Goal: Task Accomplishment & Management: Use online tool/utility

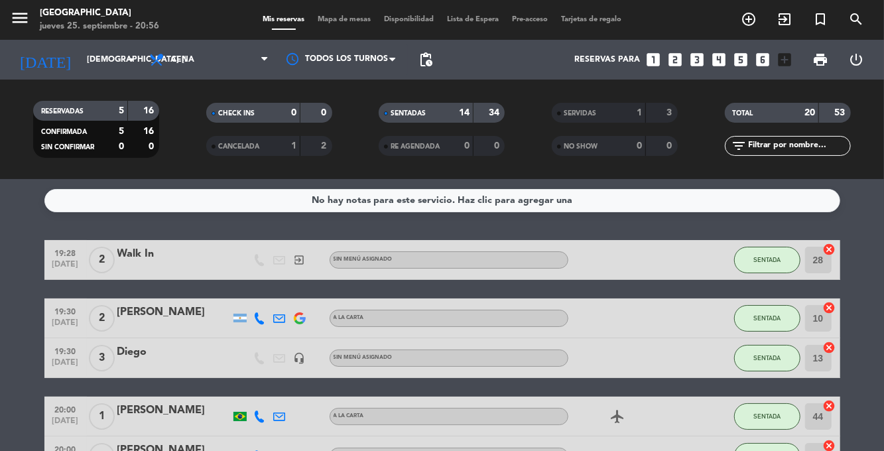
click at [350, 21] on span "Mapa de mesas" at bounding box center [344, 19] width 66 height 7
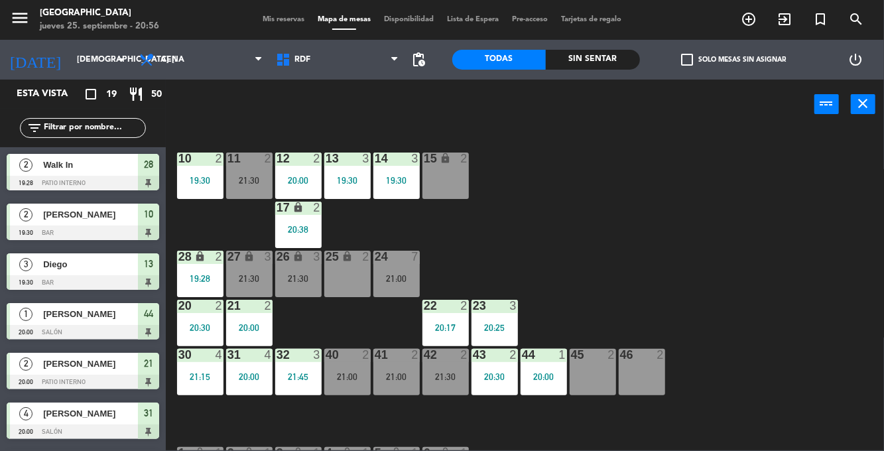
click at [251, 275] on div "21:30" at bounding box center [249, 278] width 46 height 9
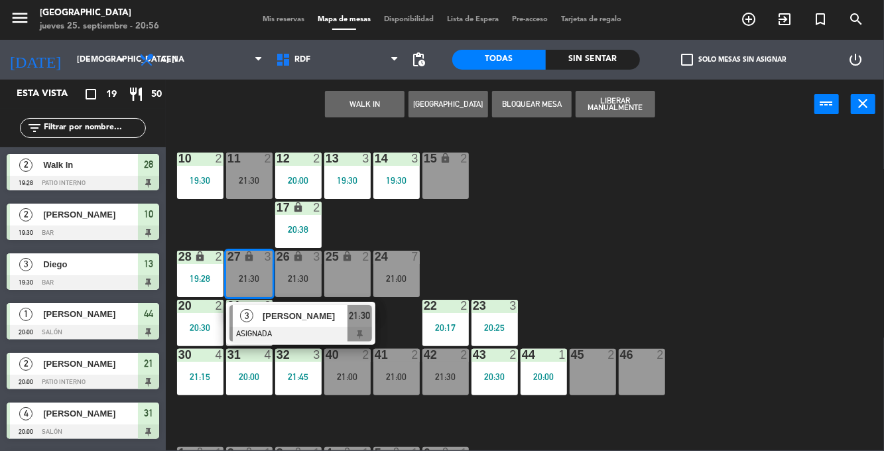
click at [595, 368] on div "45 2" at bounding box center [592, 372] width 46 height 46
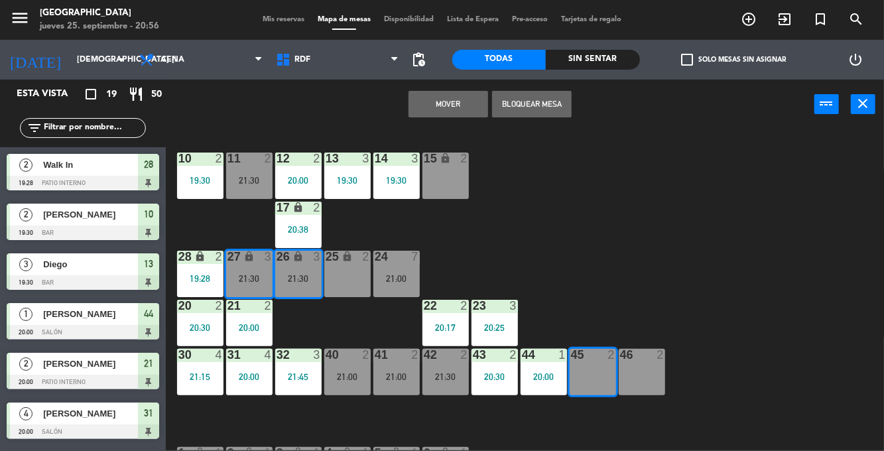
click at [630, 359] on div at bounding box center [641, 355] width 22 height 12
click at [460, 107] on button "Mover y Unir" at bounding box center [448, 104] width 80 height 27
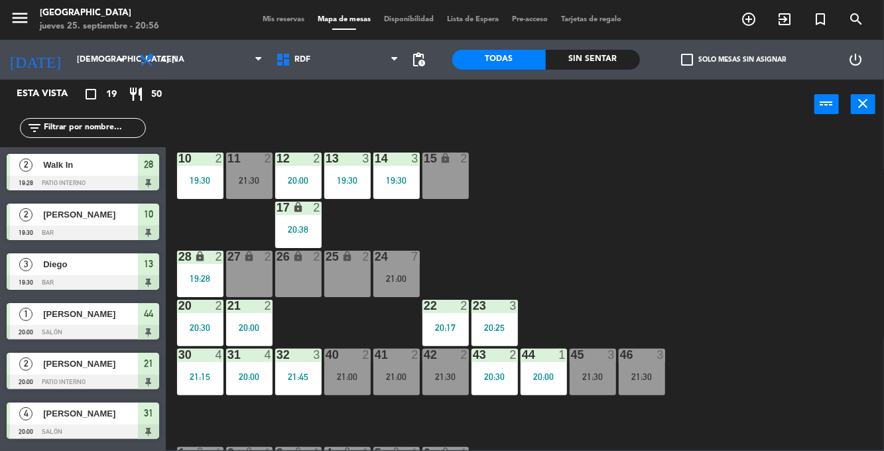
click at [613, 61] on div "Sin sentar" at bounding box center [593, 60] width 94 height 20
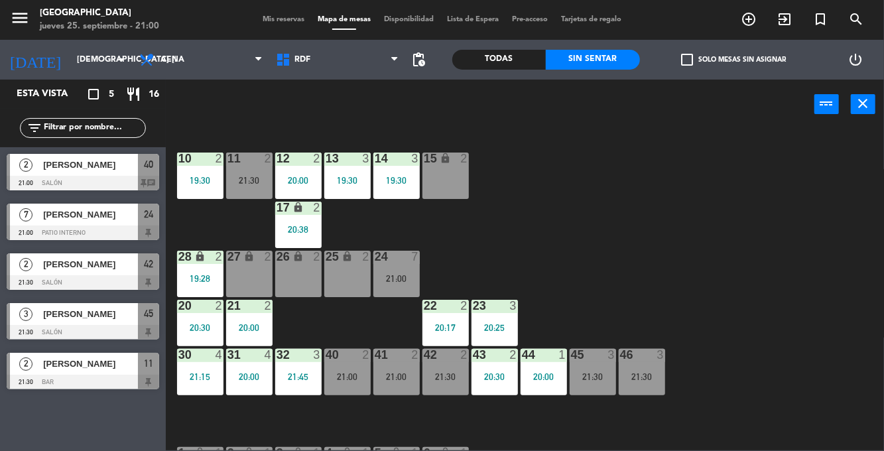
scroll to position [141, 0]
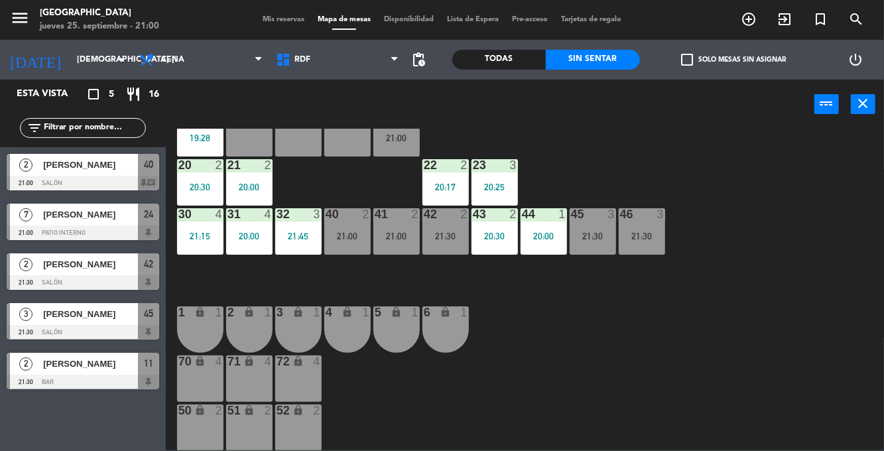
click at [243, 438] on div "51 lock 2" at bounding box center [249, 427] width 46 height 46
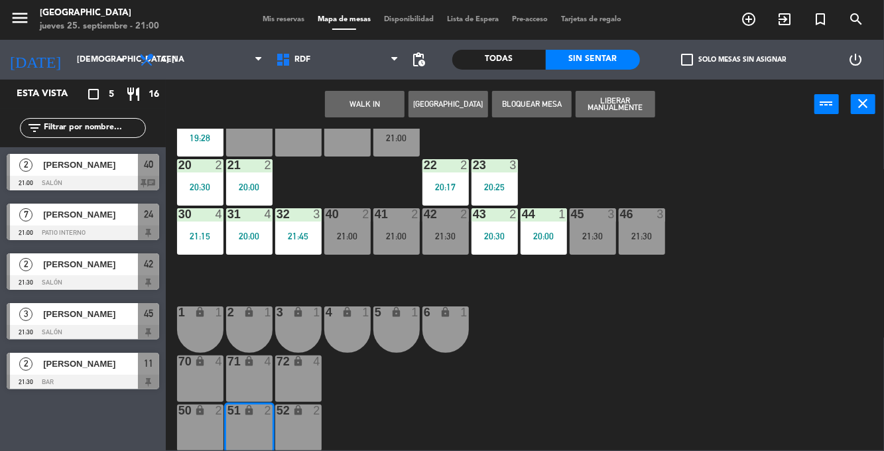
click at [381, 105] on button "WALK IN" at bounding box center [365, 104] width 80 height 27
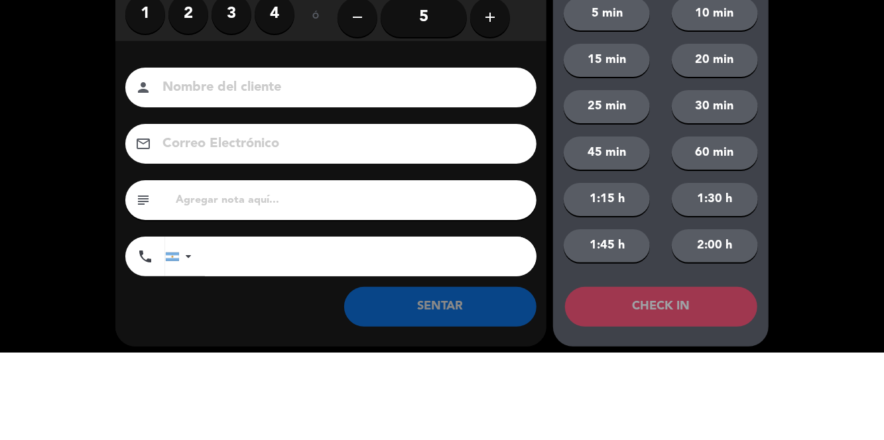
click at [231, 103] on label "3" at bounding box center [231, 102] width 40 height 40
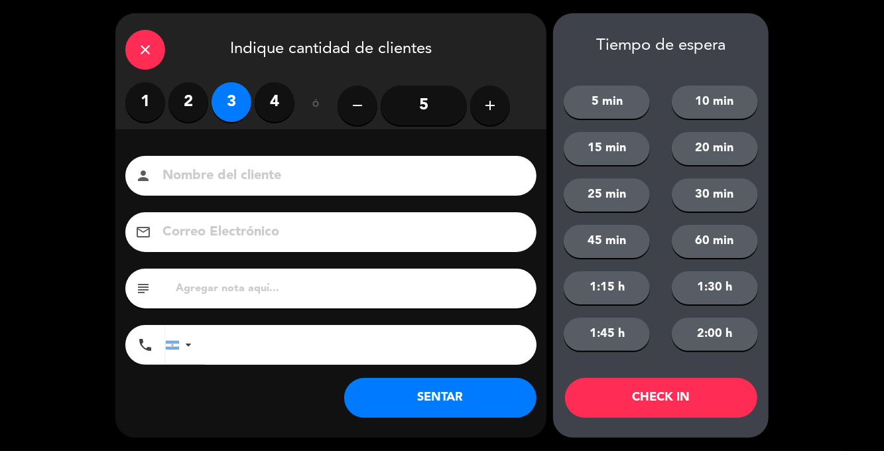
click at [479, 386] on button "SENTAR" at bounding box center [440, 398] width 192 height 40
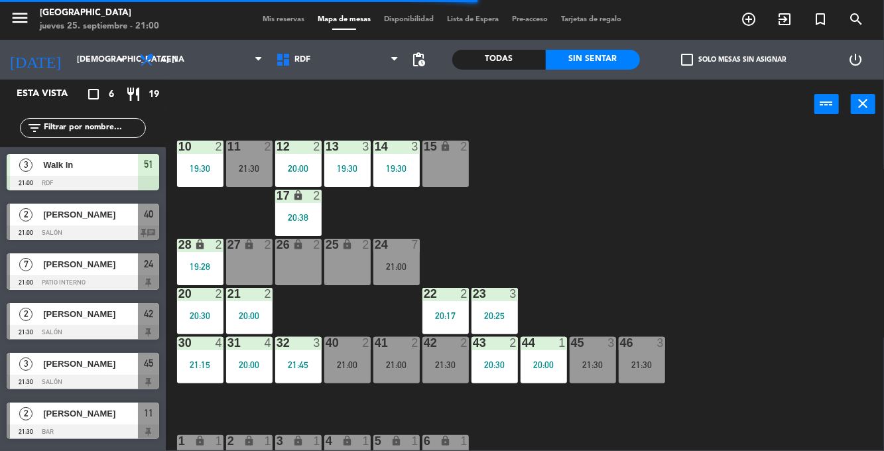
scroll to position [0, 0]
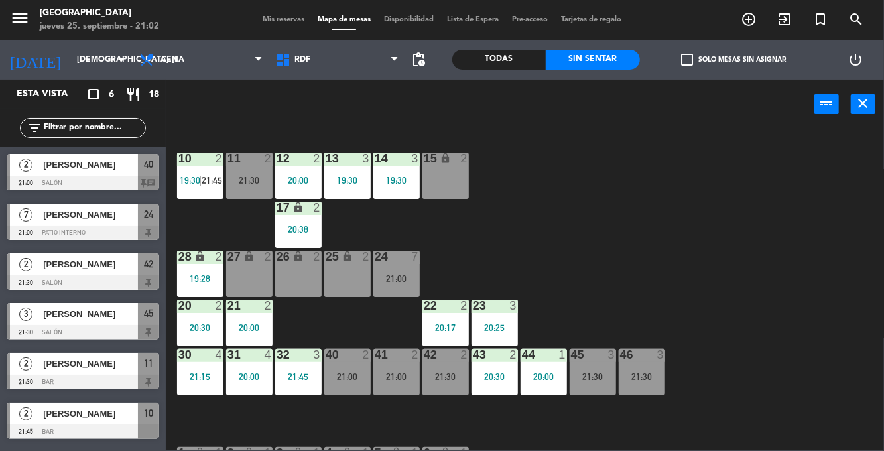
click at [296, 281] on div "26 lock 2" at bounding box center [298, 274] width 46 height 46
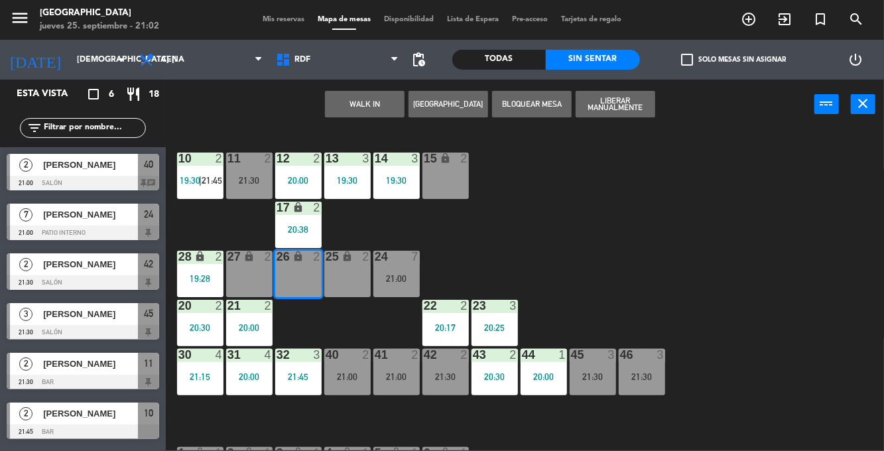
click at [388, 115] on button "WALK IN" at bounding box center [365, 104] width 80 height 27
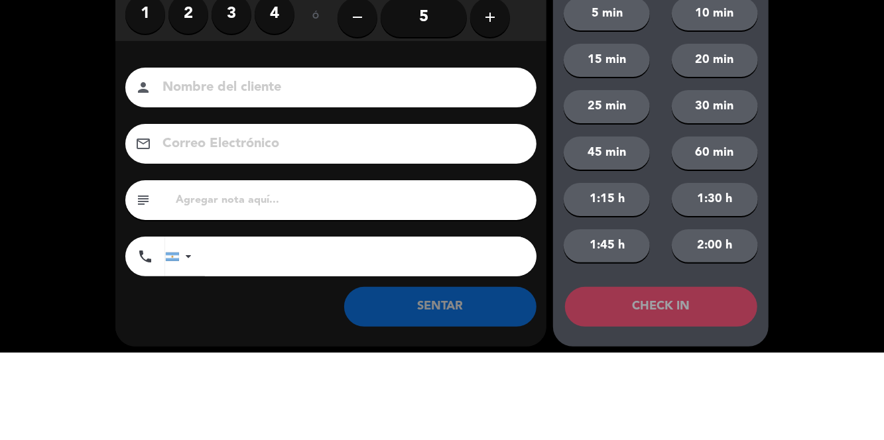
click at [207, 109] on label "2" at bounding box center [188, 102] width 40 height 40
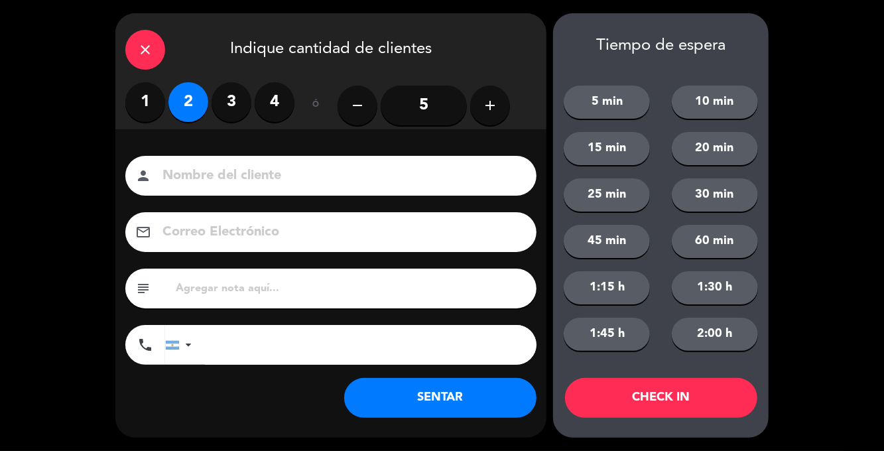
click at [411, 385] on button "SENTAR" at bounding box center [440, 398] width 192 height 40
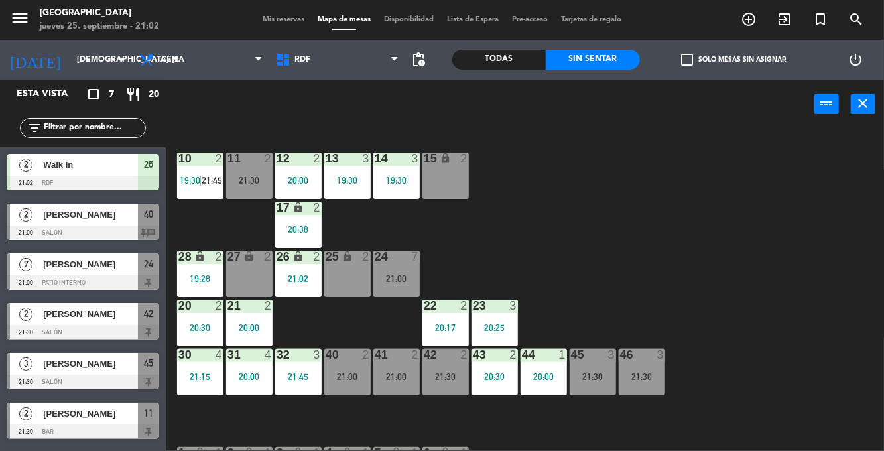
click at [412, 272] on div "24 7 21:00" at bounding box center [396, 274] width 46 height 46
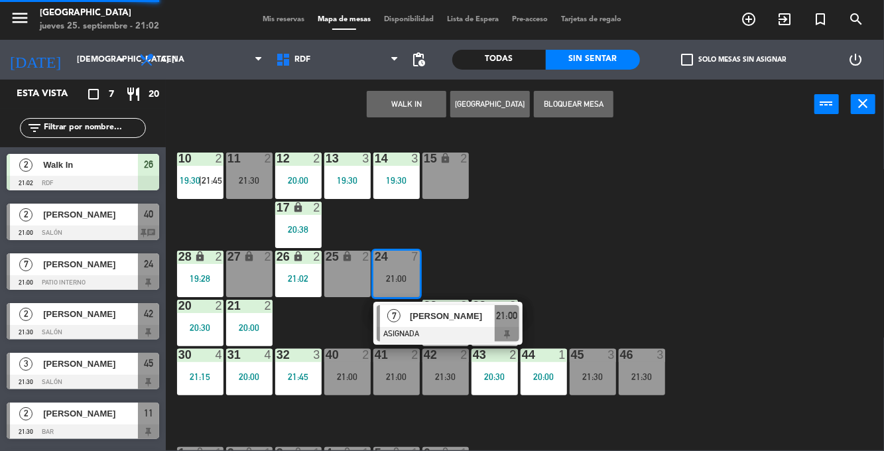
click at [440, 327] on div at bounding box center [448, 334] width 143 height 15
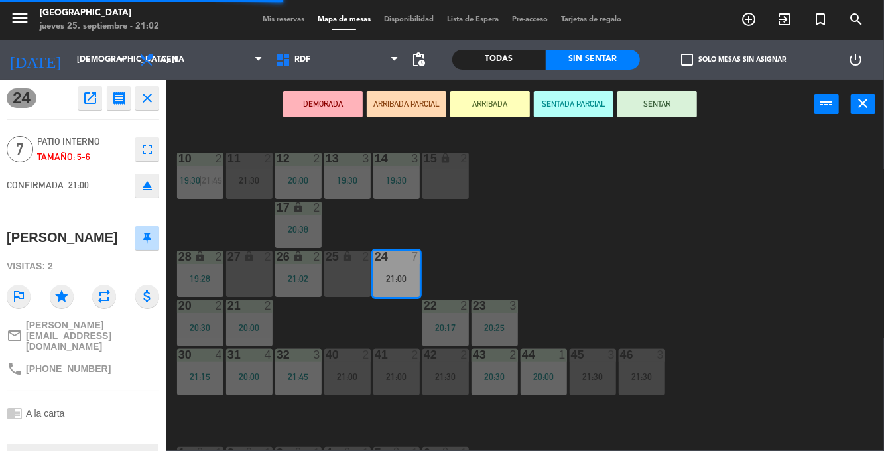
click at [650, 100] on button "SENTAR" at bounding box center [657, 104] width 80 height 27
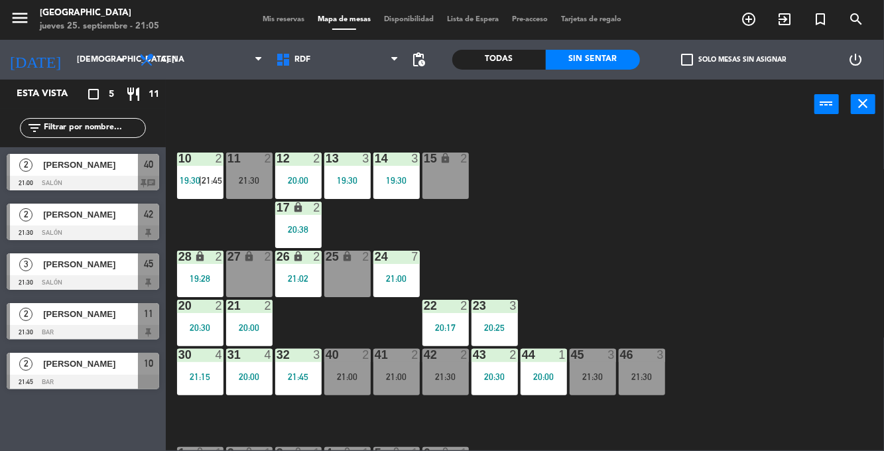
click at [186, 184] on span "19:30" at bounding box center [190, 180] width 21 height 11
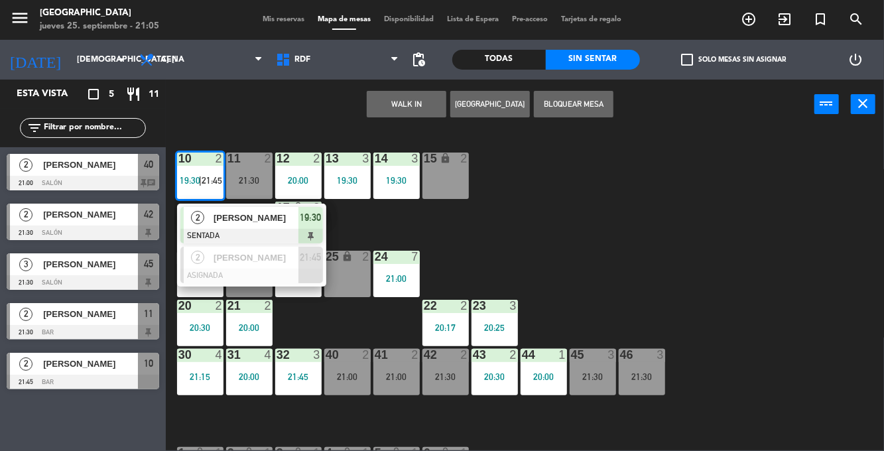
click at [211, 262] on div "2" at bounding box center [198, 258] width 29 height 22
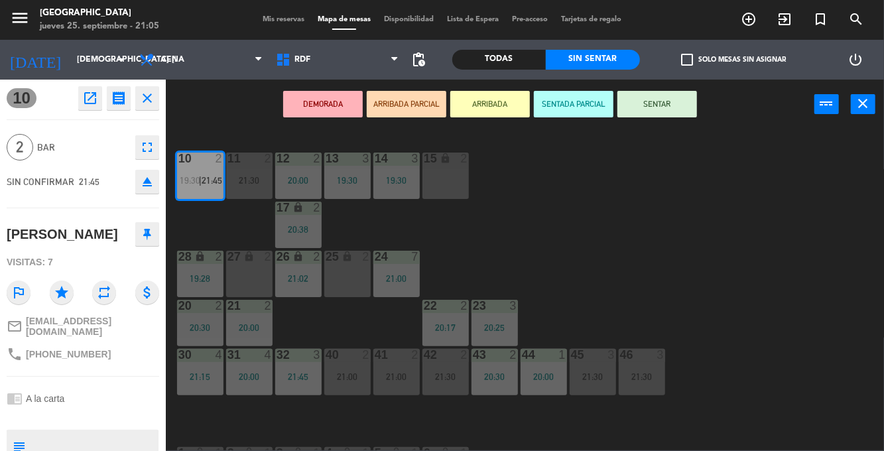
click at [191, 274] on div "19:28" at bounding box center [200, 278] width 46 height 9
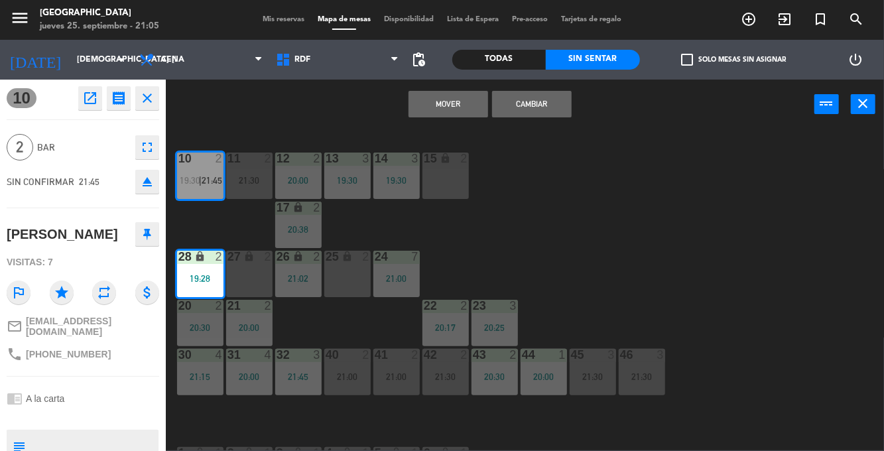
click at [461, 101] on button "Mover" at bounding box center [448, 104] width 80 height 27
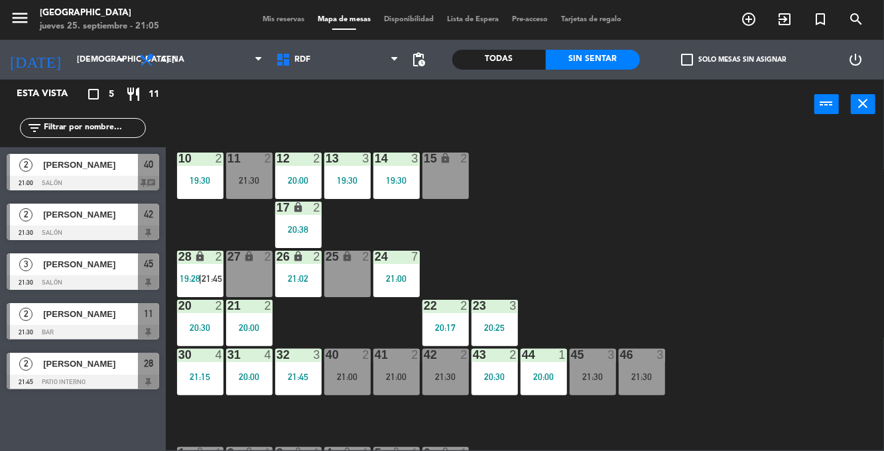
click at [297, 7] on div "menu [GEOGRAPHIC_DATA] jueves 25. septiembre - 21:05 Mis reservas Mapa de mesas…" at bounding box center [442, 20] width 884 height 40
click at [265, 20] on span "Mis reservas" at bounding box center [283, 19] width 55 height 7
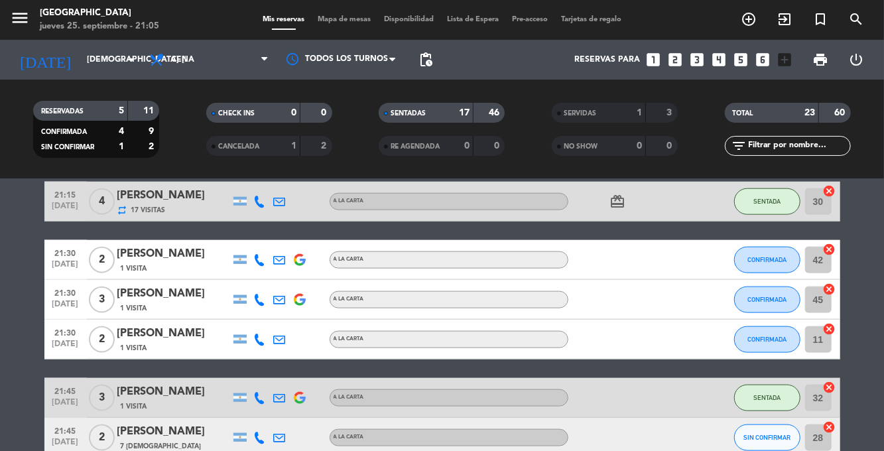
scroll to position [871, 0]
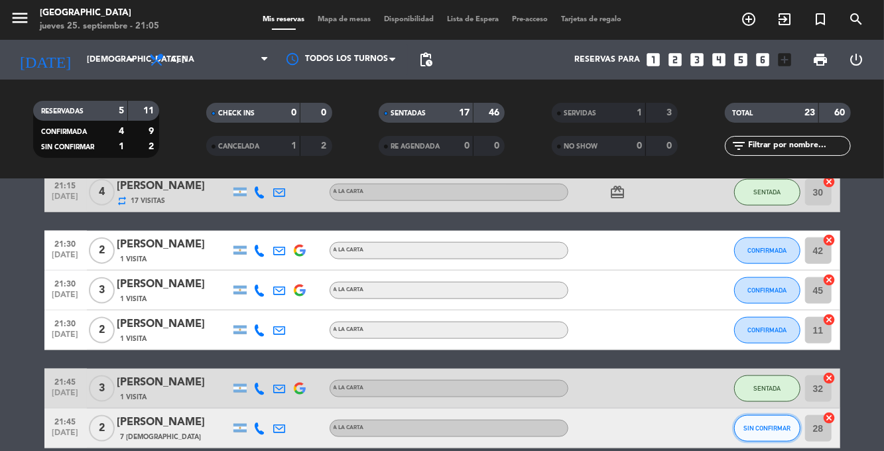
click at [778, 436] on button "SIN CONFIRMAR" at bounding box center [767, 428] width 66 height 27
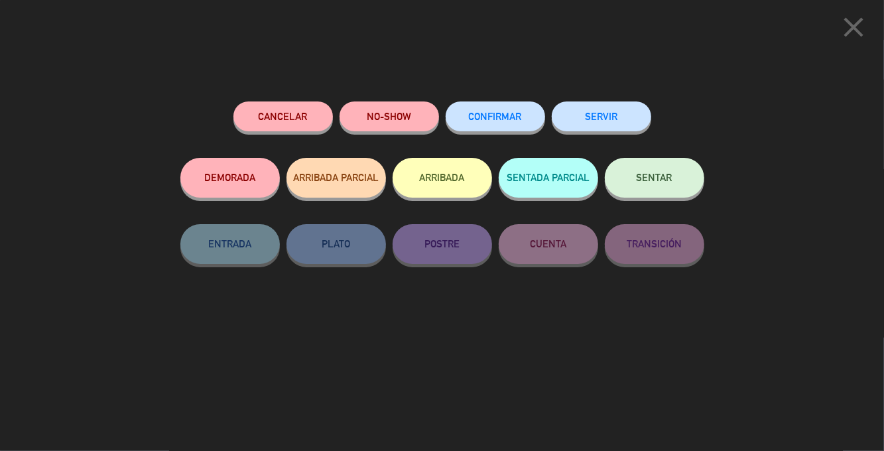
click at [492, 131] on button "CONFIRMAR" at bounding box center [494, 116] width 99 height 30
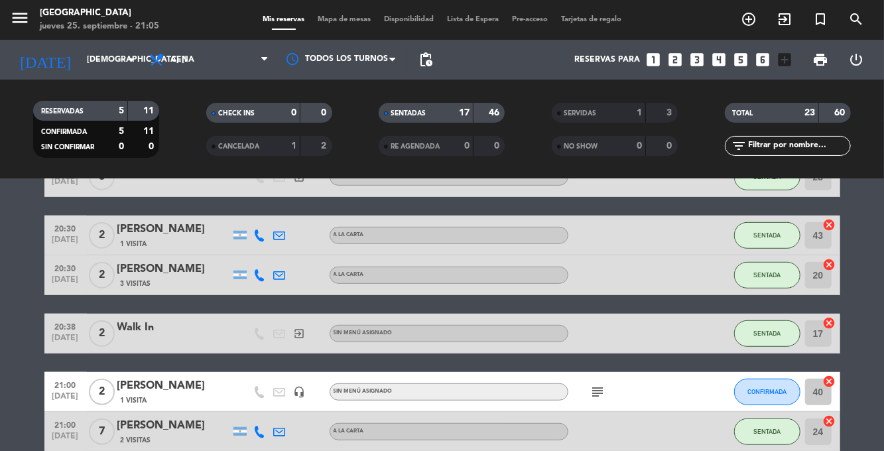
scroll to position [464, 0]
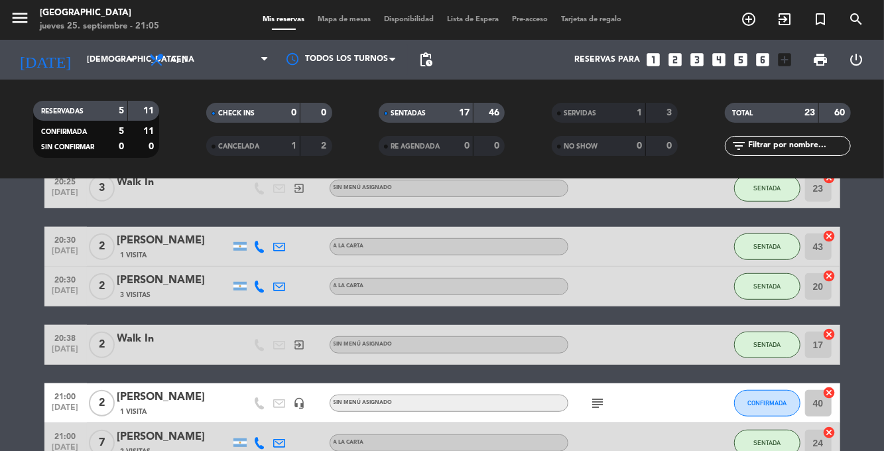
click at [603, 404] on icon "subject" at bounding box center [598, 403] width 16 height 16
click at [869, 328] on bookings-row "19:28 [DATE] 2 Walk In exit_to_app Sin menú asignado SENTADA 28 cancel 19:30 [D…" at bounding box center [442, 315] width 884 height 1079
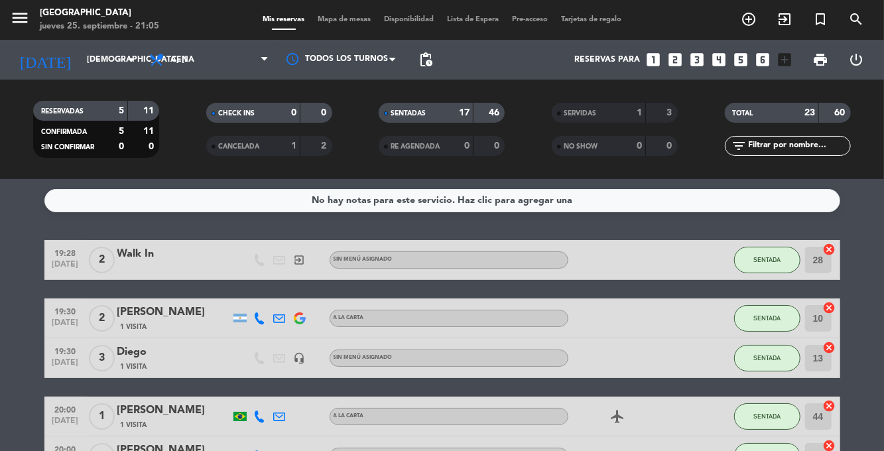
click at [351, 21] on span "Mapa de mesas" at bounding box center [344, 19] width 66 height 7
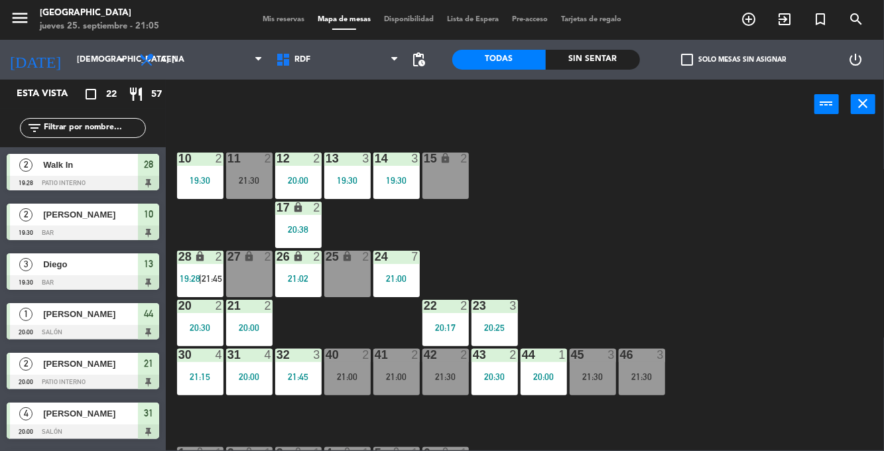
click at [597, 69] on div "Sin sentar" at bounding box center [593, 60] width 94 height 20
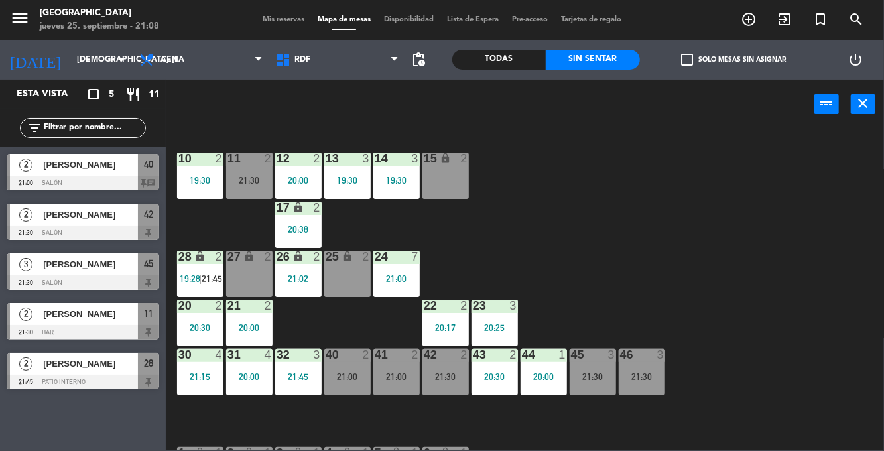
click at [202, 264] on div "28 lock 2 19:28 | 21:45" at bounding box center [200, 274] width 46 height 46
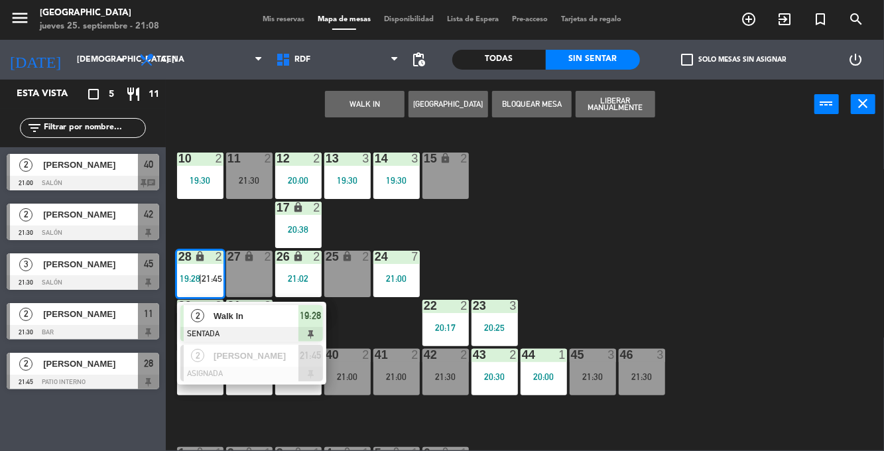
click at [207, 321] on div "2" at bounding box center [198, 316] width 29 height 22
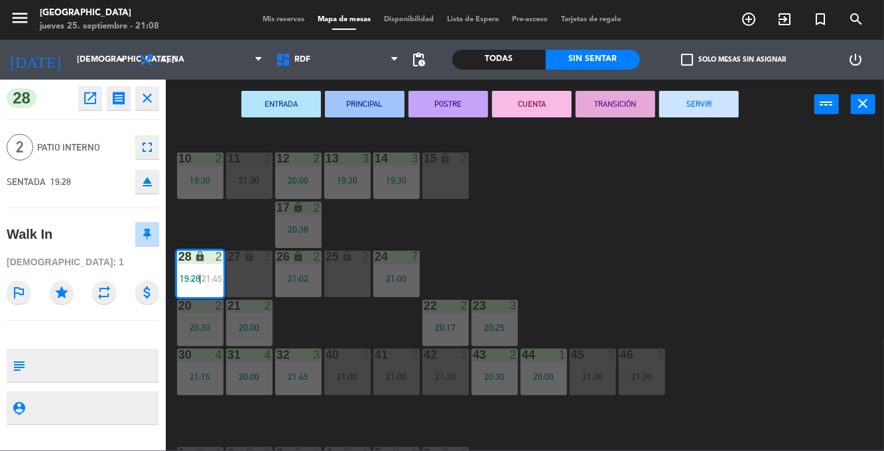
click at [712, 104] on button "SERVIR" at bounding box center [699, 104] width 80 height 27
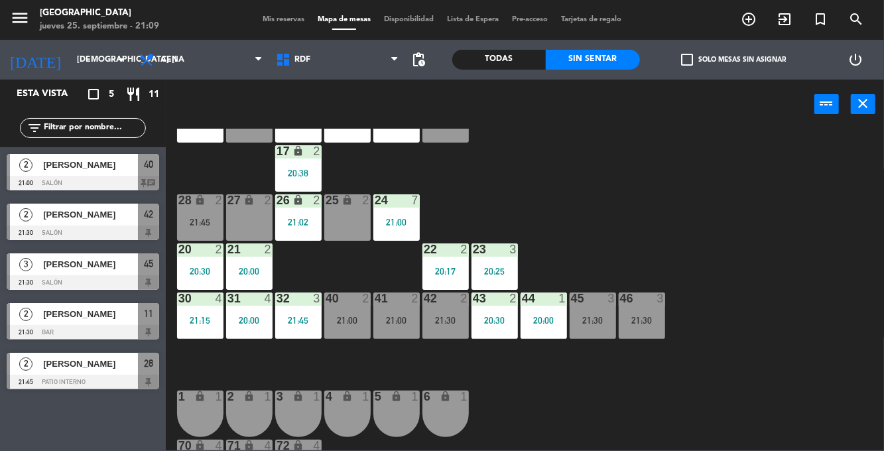
scroll to position [141, 0]
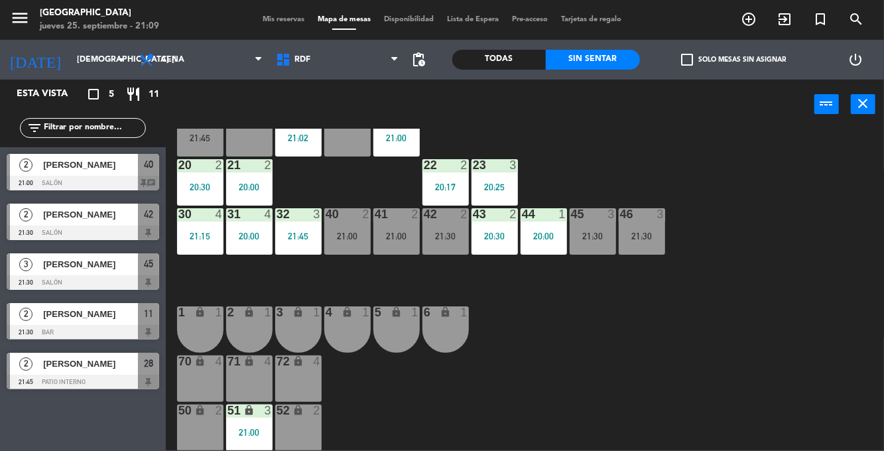
click at [298, 329] on div "3 lock 1" at bounding box center [298, 329] width 46 height 46
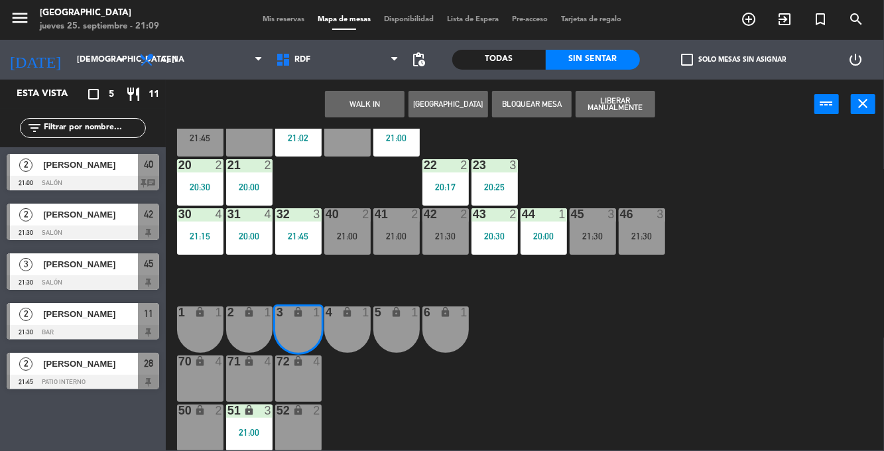
click at [353, 324] on div "4 lock 1" at bounding box center [347, 329] width 46 height 46
click at [376, 107] on button "WALK IN" at bounding box center [365, 104] width 80 height 27
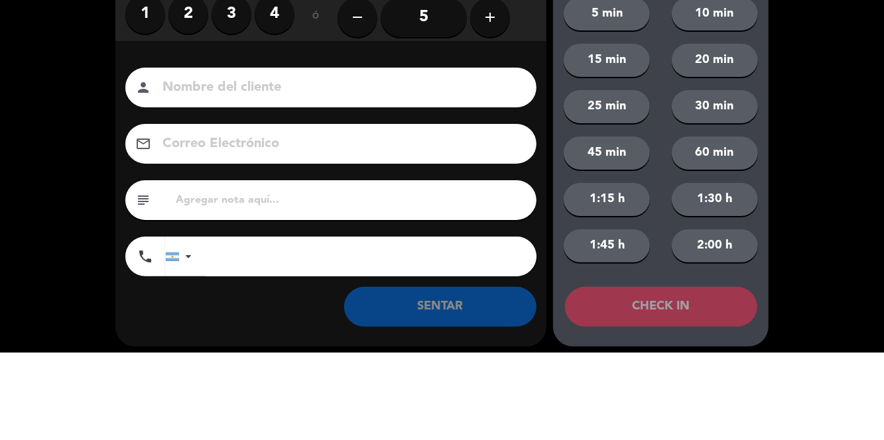
click at [192, 113] on label "2" at bounding box center [188, 102] width 40 height 40
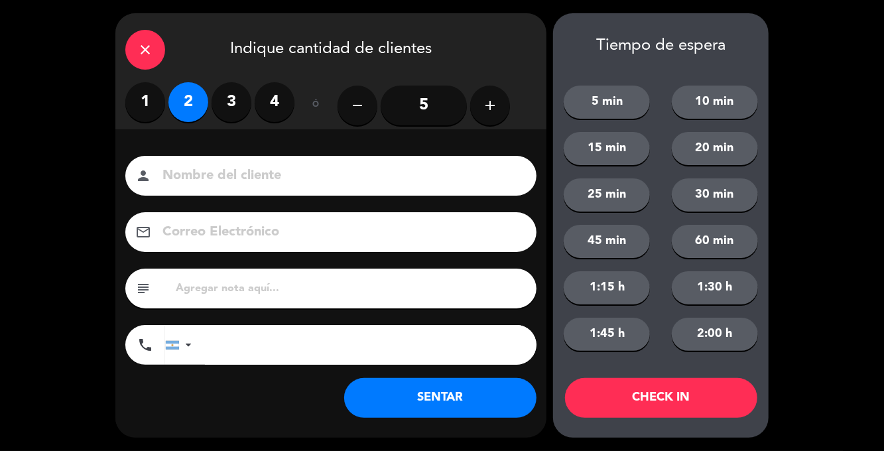
click at [430, 381] on button "SENTAR" at bounding box center [440, 398] width 192 height 40
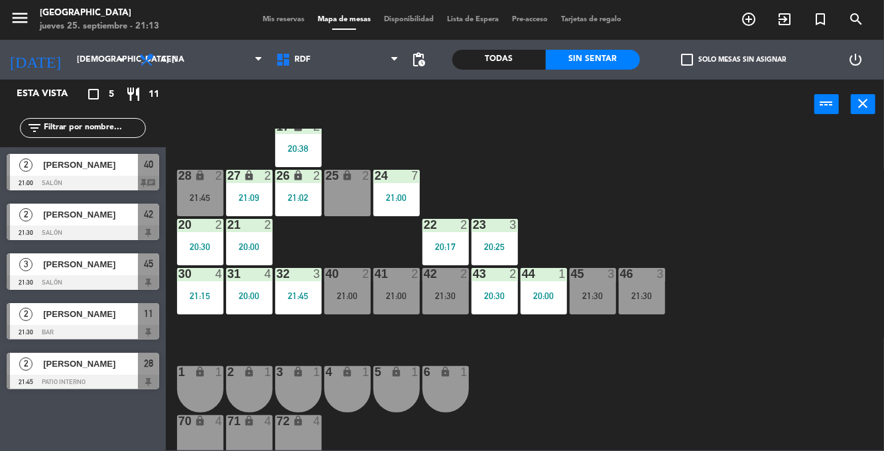
scroll to position [0, 0]
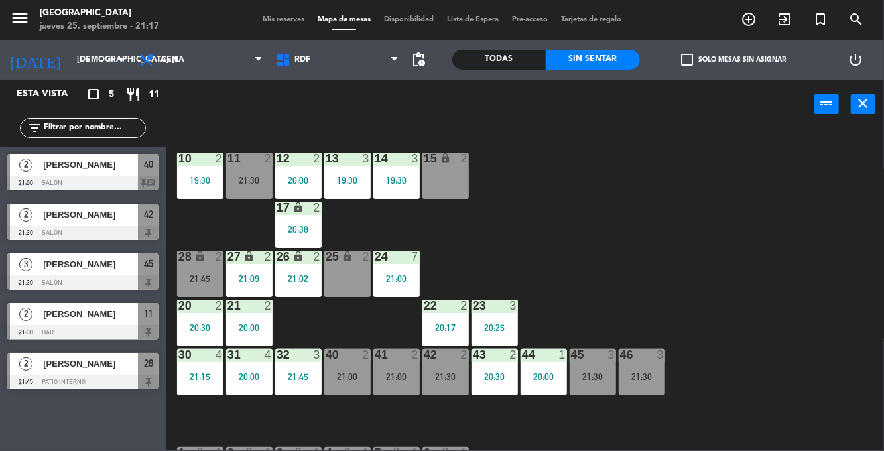
click at [712, 60] on label "check_box_outline_blank Solo mesas sin asignar" at bounding box center [733, 60] width 105 height 12
click at [733, 60] on input "check_box_outline_blank Solo mesas sin asignar" at bounding box center [733, 60] width 0 height 0
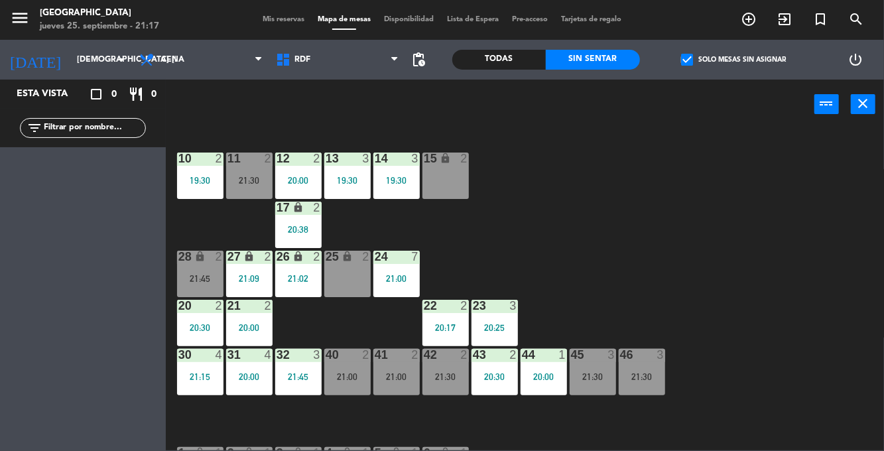
click at [648, 243] on div "10 2 19:30 11 2 21:30 12 2 20:00 13 3 19:30 14 3 19:30 15 lock 2 17 lock 2 20:3…" at bounding box center [528, 290] width 709 height 322
click at [351, 378] on div "21:00" at bounding box center [347, 376] width 46 height 9
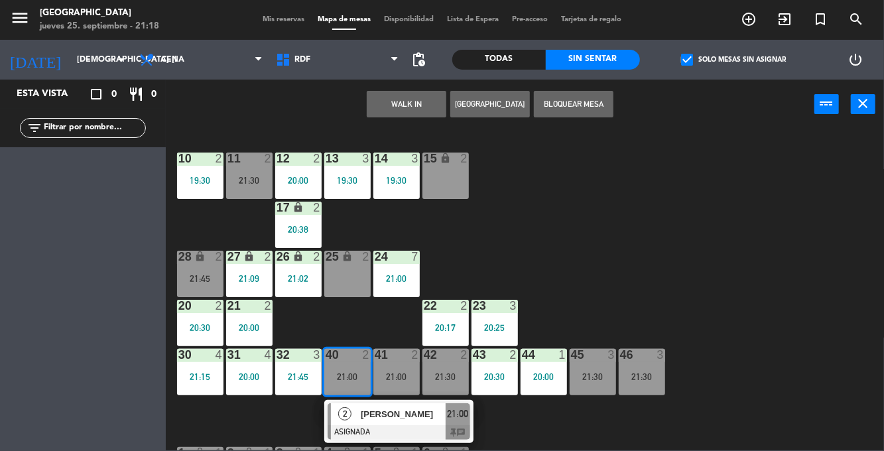
click at [381, 431] on div at bounding box center [398, 432] width 143 height 15
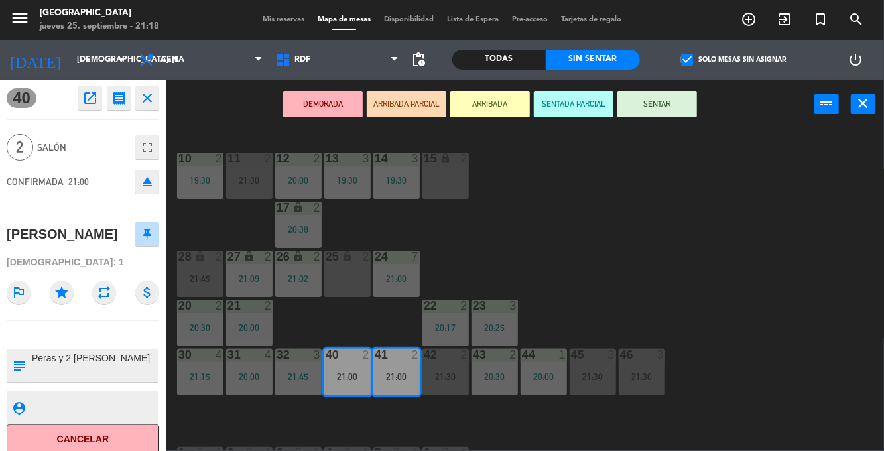
click at [99, 447] on button "Cancelar" at bounding box center [83, 439] width 152 height 30
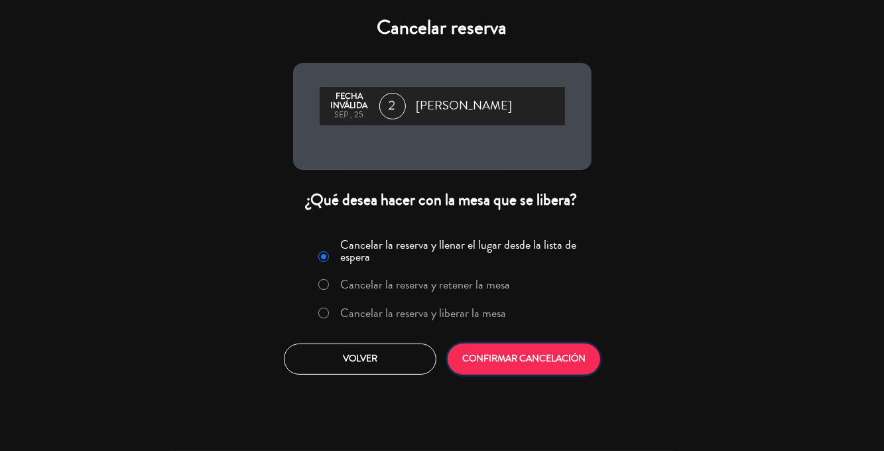
click at [545, 365] on button "CONFIRMAR CANCELACIÓN" at bounding box center [523, 358] width 152 height 31
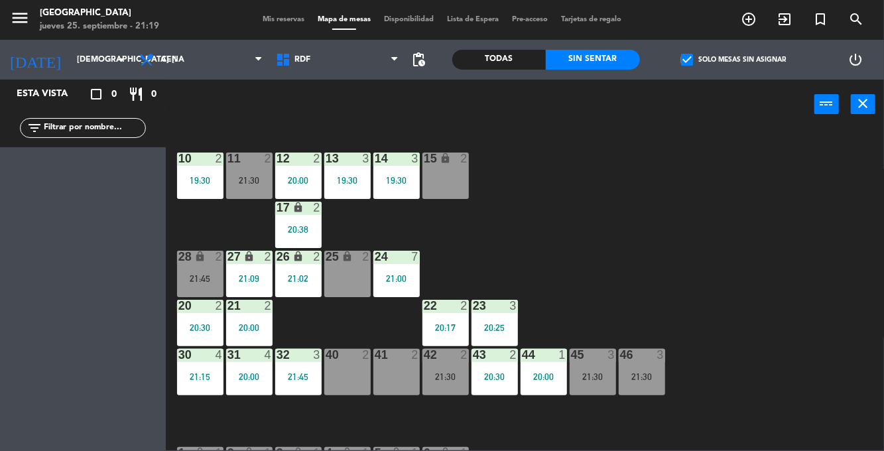
click at [349, 375] on div "40 2" at bounding box center [347, 372] width 46 height 46
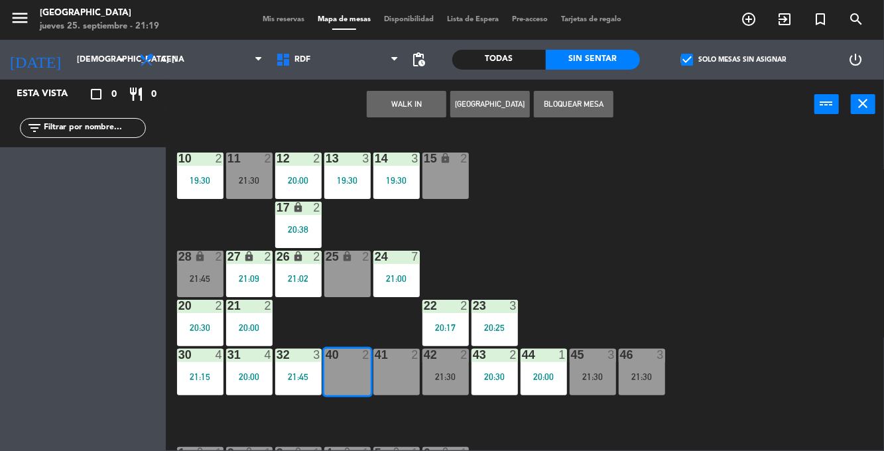
click at [386, 373] on div "41 2" at bounding box center [396, 372] width 46 height 46
click at [415, 107] on button "WALK IN" at bounding box center [407, 104] width 80 height 27
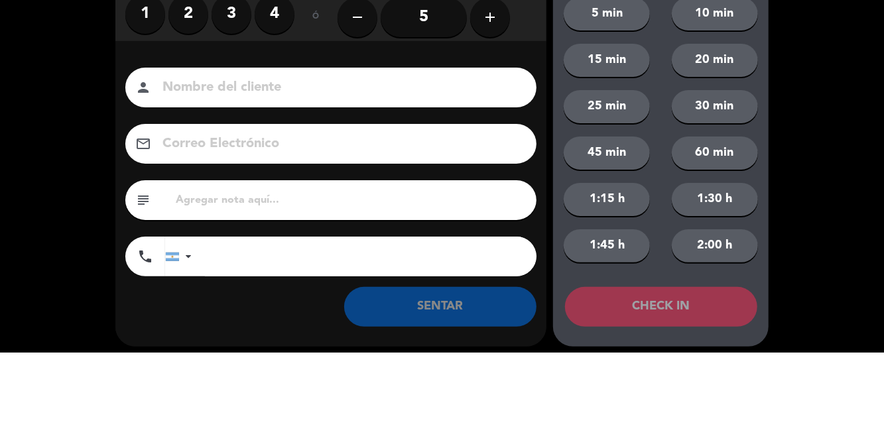
click at [237, 107] on label "3" at bounding box center [231, 102] width 40 height 40
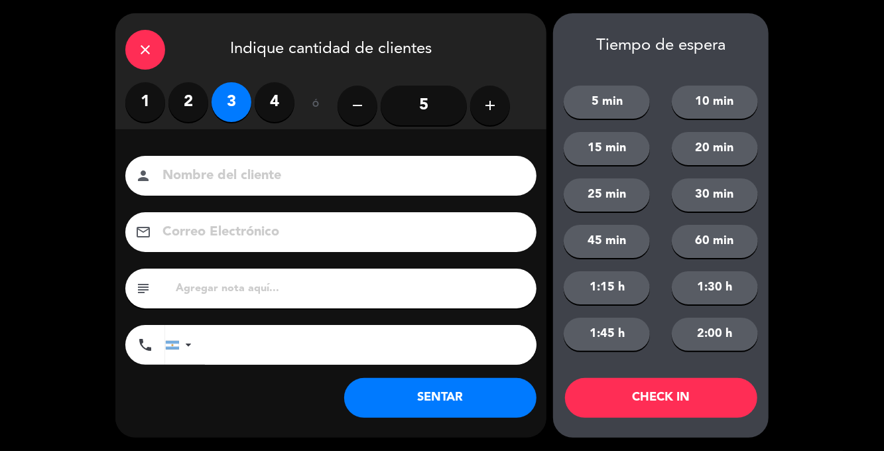
click at [458, 394] on button "SENTAR" at bounding box center [440, 398] width 192 height 40
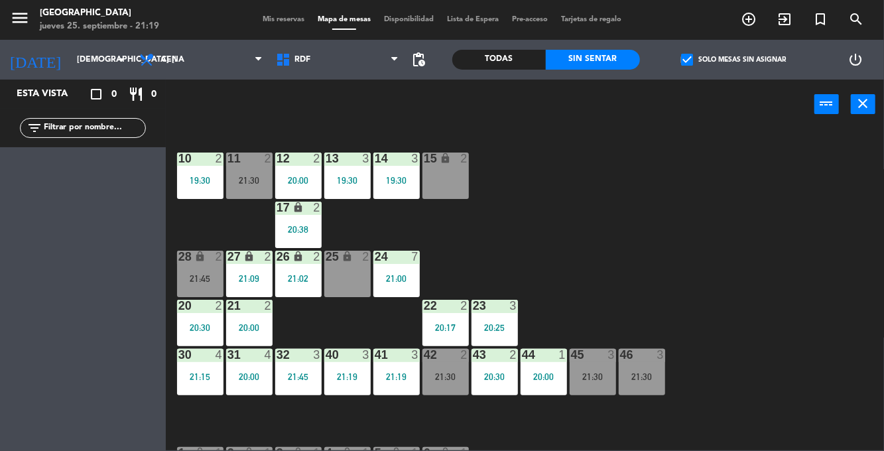
click at [687, 64] on span "check_box" at bounding box center [687, 60] width 12 height 12
click at [733, 60] on input "check_box Solo mesas sin asignar" at bounding box center [733, 60] width 0 height 0
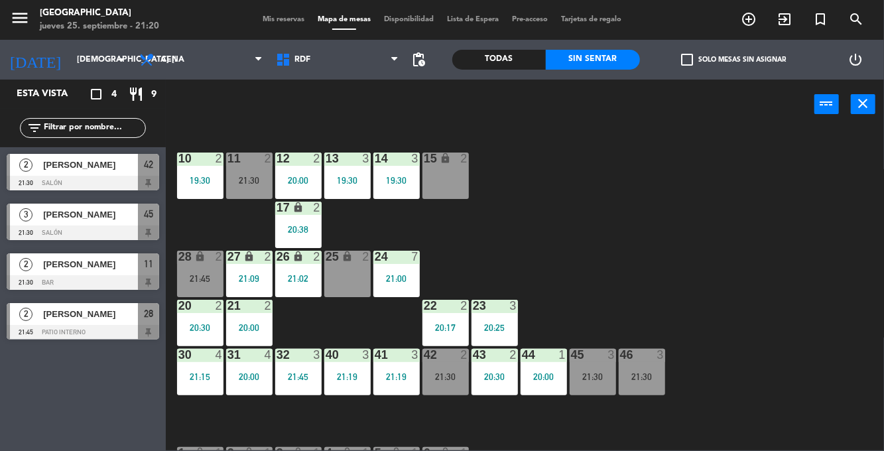
click at [436, 382] on div "42 2 21:30" at bounding box center [445, 372] width 46 height 46
click at [704, 246] on div "10 2 19:30 11 2 21:30 12 2 20:00 13 3 19:30 14 3 19:30 15 lock 2 17 lock 2 20:3…" at bounding box center [528, 290] width 709 height 322
click at [284, 20] on span "Mis reservas" at bounding box center [283, 19] width 55 height 7
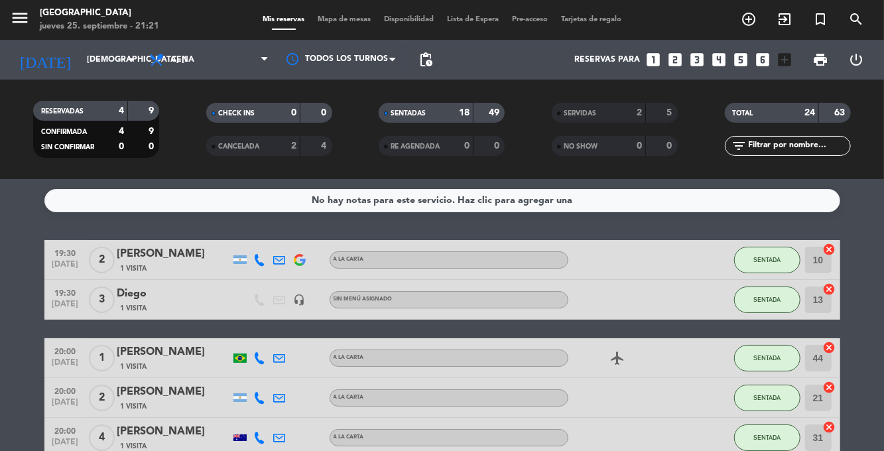
click at [333, 25] on div "menu [GEOGRAPHIC_DATA] jueves 25. septiembre - 21:21 Mis reservas Mapa de mesas…" at bounding box center [442, 20] width 884 height 40
click at [341, 16] on span "Mapa de mesas" at bounding box center [344, 19] width 66 height 7
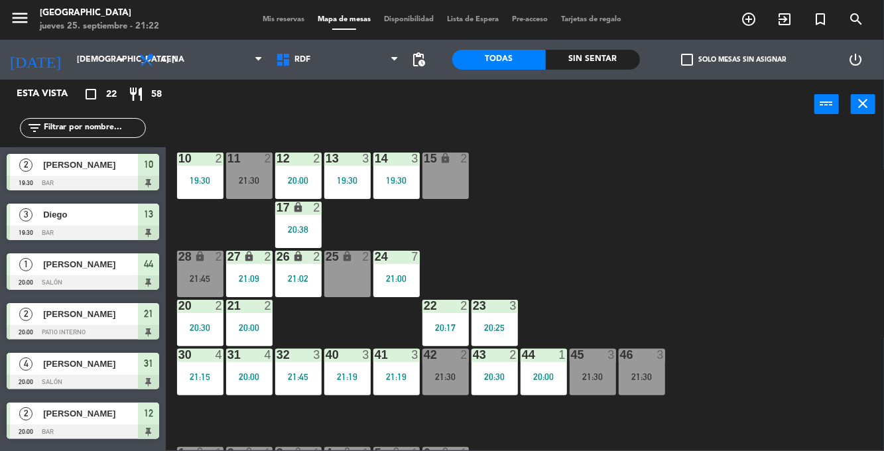
click at [602, 59] on div "Sin sentar" at bounding box center [593, 60] width 94 height 20
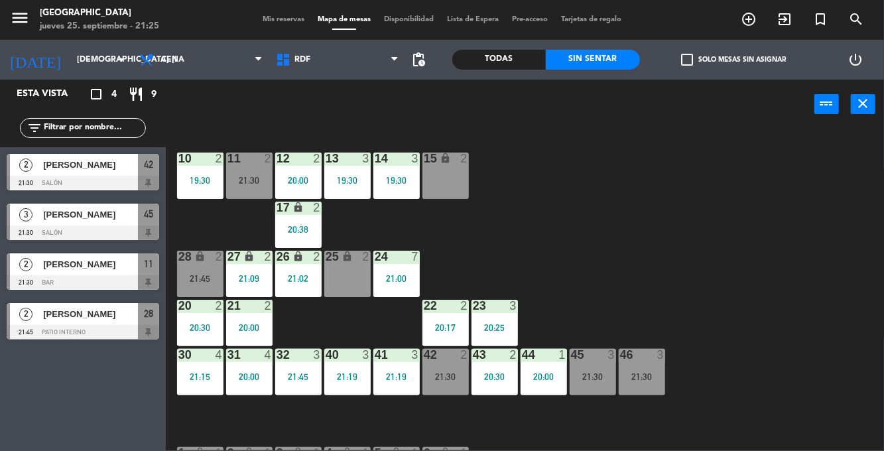
click at [412, 179] on div "19:30" at bounding box center [396, 180] width 46 height 9
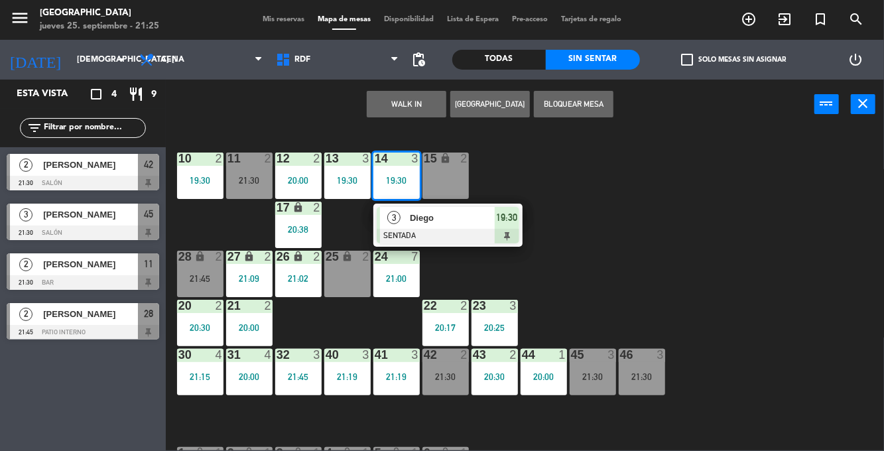
click at [455, 231] on div at bounding box center [448, 236] width 143 height 15
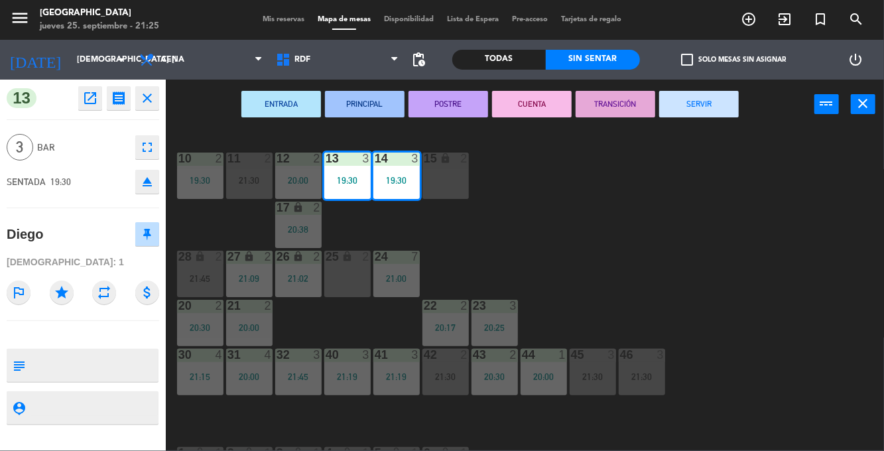
click at [674, 105] on button "SERVIR" at bounding box center [699, 104] width 80 height 27
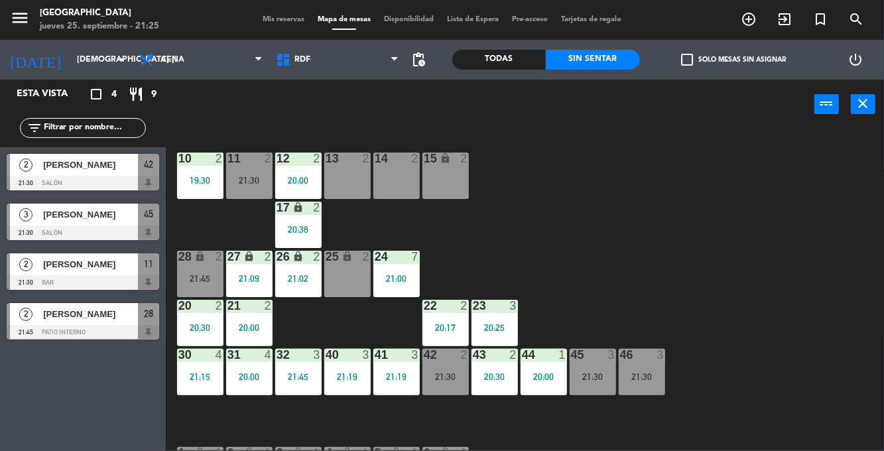
click at [844, 444] on div "10 2 19:30 11 2 21:30 12 2 20:00 13 2 14 2 15 lock 2 17 lock 2 20:38 24 7 21:00…" at bounding box center [528, 290] width 709 height 322
click at [595, 373] on div "21:30" at bounding box center [592, 376] width 46 height 9
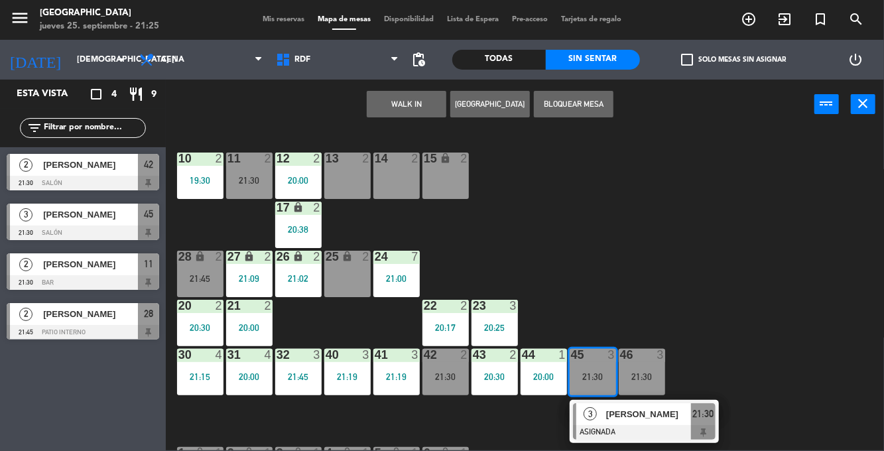
click at [346, 170] on div "13 2" at bounding box center [347, 175] width 46 height 46
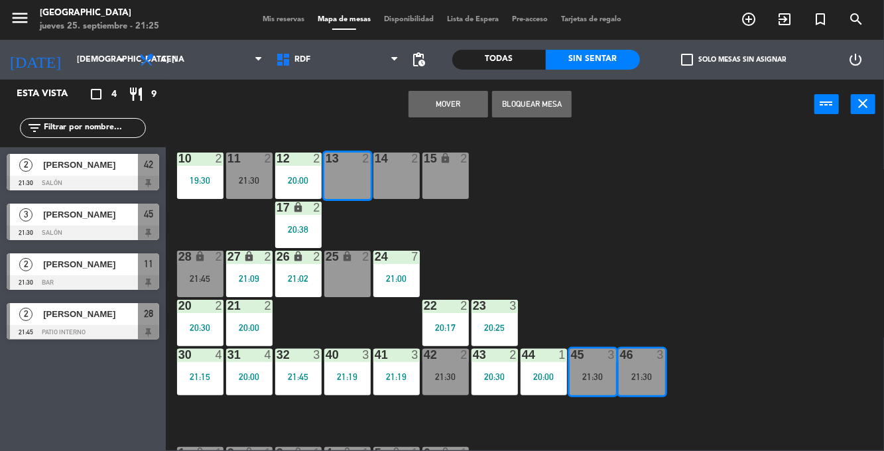
click at [384, 178] on div "14 2" at bounding box center [396, 175] width 46 height 46
click at [467, 101] on button "Mover y Unir" at bounding box center [448, 104] width 80 height 27
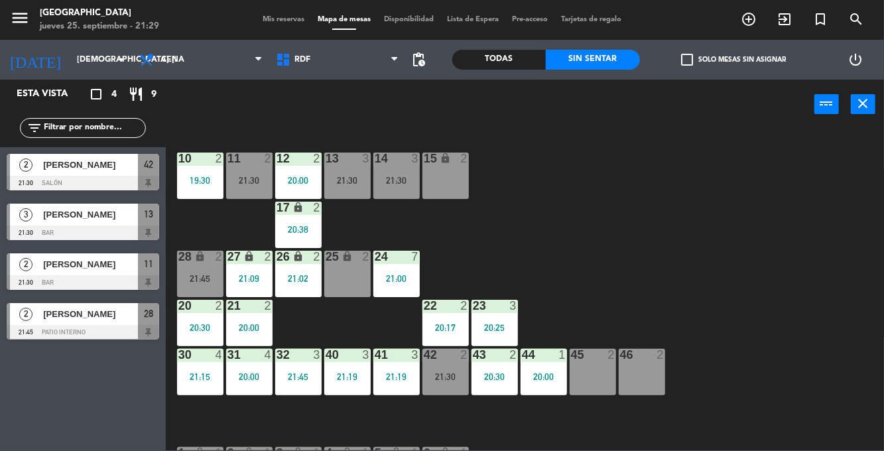
click at [353, 194] on div "13 3 21:30" at bounding box center [347, 175] width 46 height 46
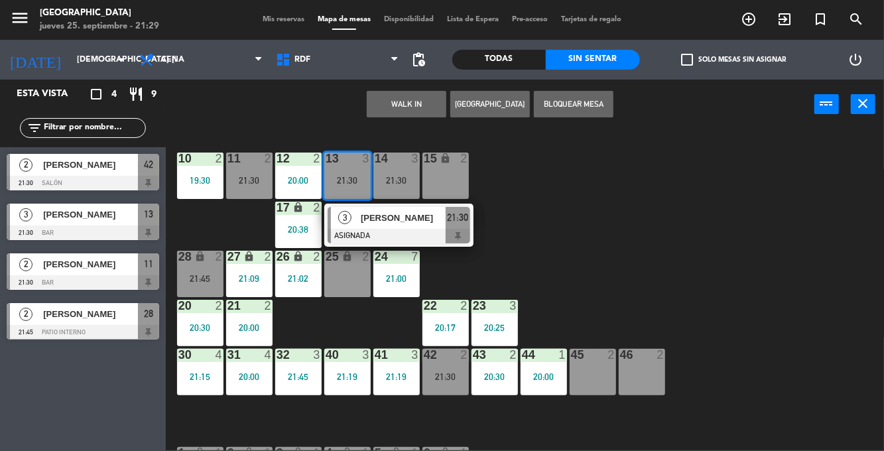
click at [589, 383] on div "45 2" at bounding box center [592, 372] width 46 height 46
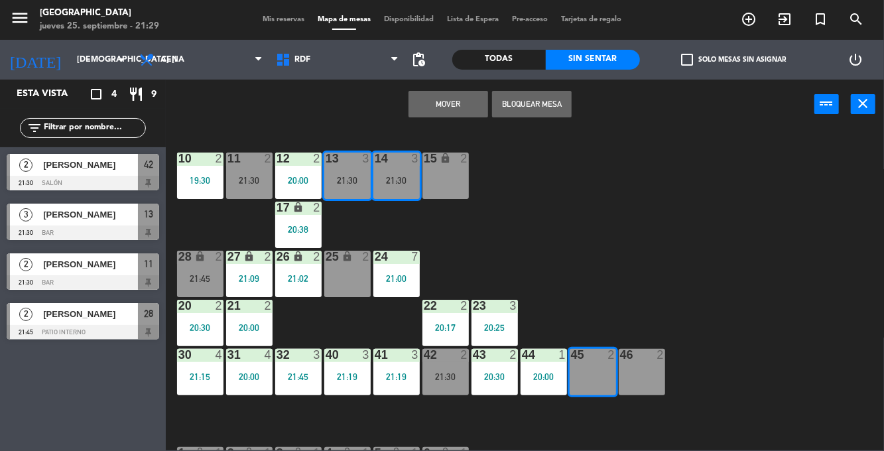
click at [645, 383] on div "46 2" at bounding box center [642, 372] width 46 height 46
click at [457, 107] on button "Mover y Unir" at bounding box center [448, 104] width 80 height 27
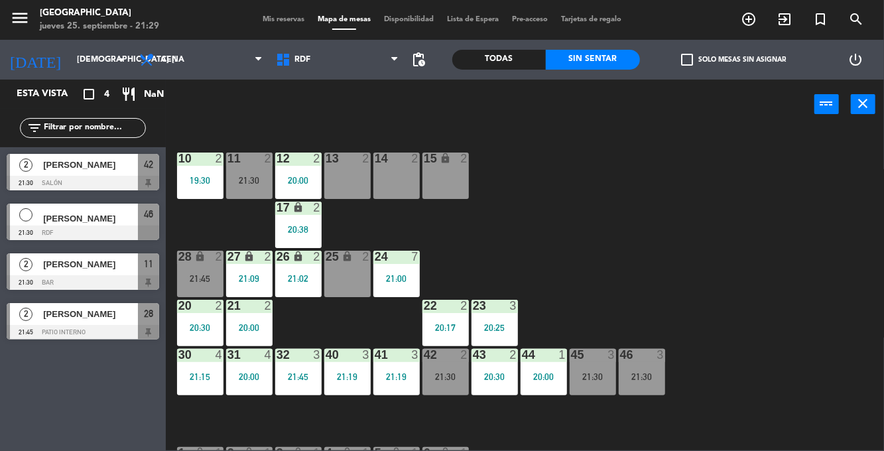
click at [593, 386] on div "45 3 21:30" at bounding box center [592, 372] width 46 height 46
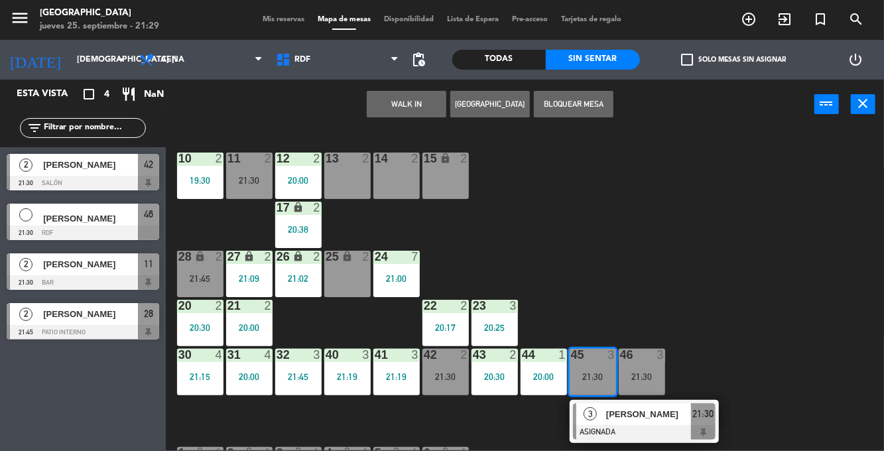
click at [610, 425] on div at bounding box center [644, 432] width 143 height 15
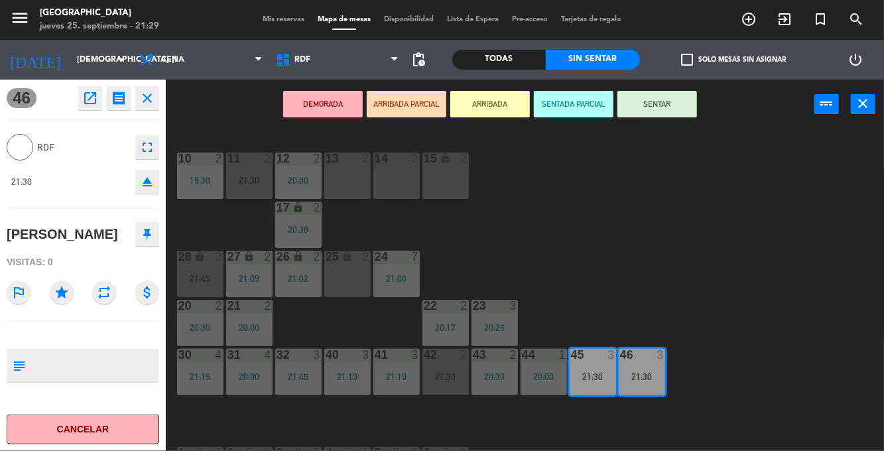
click at [670, 109] on button "SENTAR" at bounding box center [657, 104] width 80 height 27
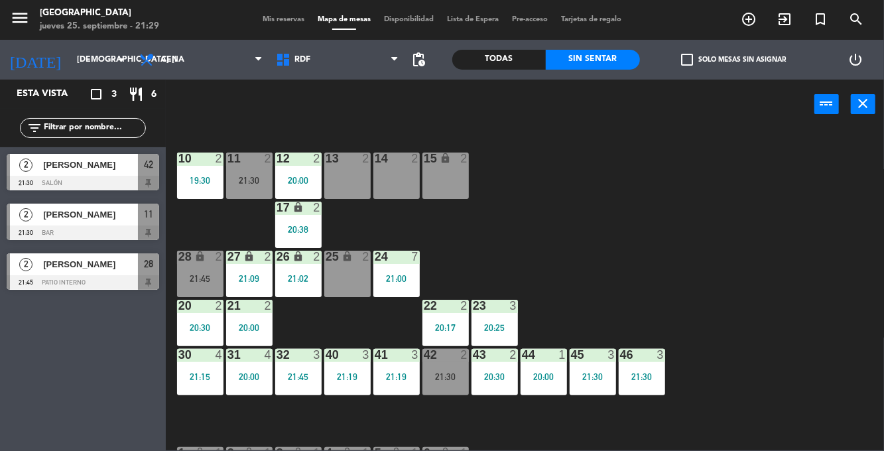
click at [228, 162] on div "11" at bounding box center [227, 158] width 1 height 12
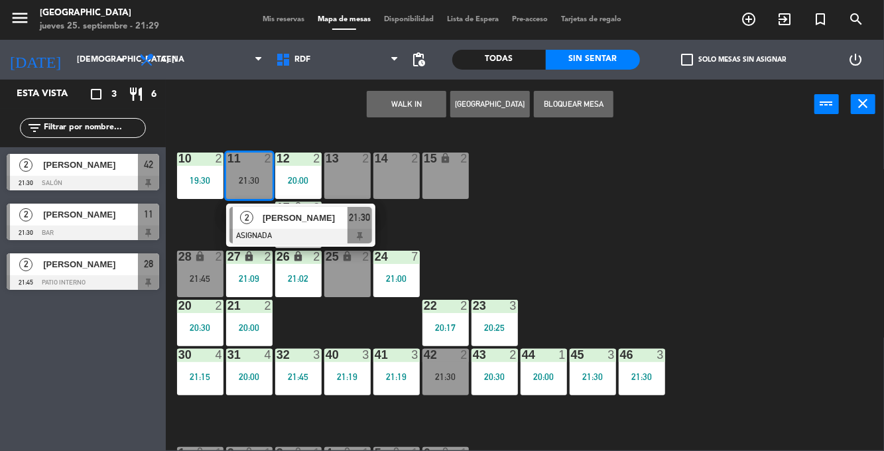
click at [749, 292] on div "10 2 19:30 11 2 21:30 2 [PERSON_NAME] ASIGNADA 21:30 12 2 20:00 13 2 14 2 15 lo…" at bounding box center [528, 290] width 709 height 322
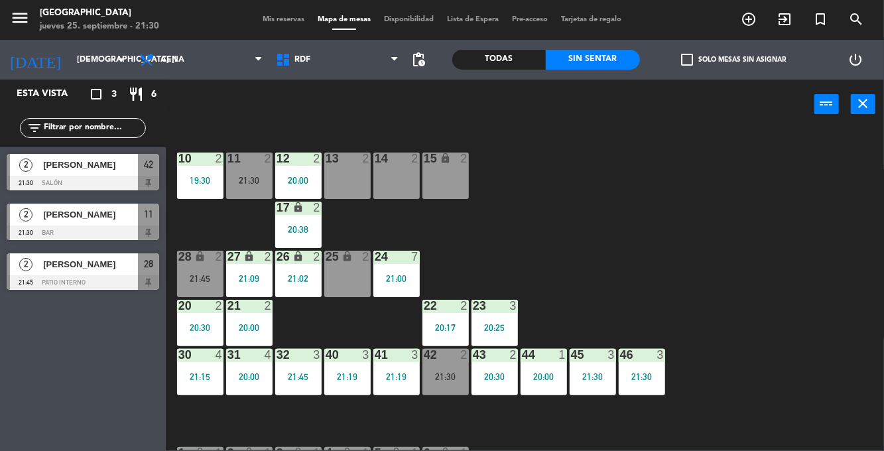
click at [267, 170] on div "11 2 21:30" at bounding box center [249, 175] width 46 height 46
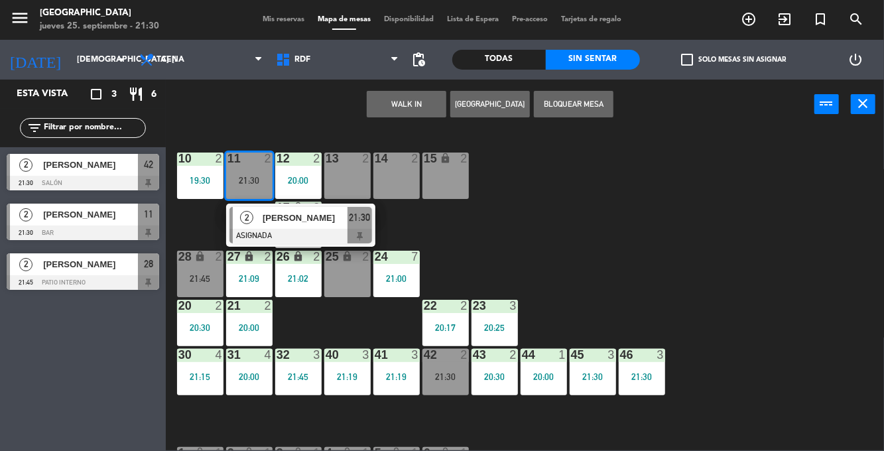
click at [321, 229] on div at bounding box center [300, 236] width 143 height 15
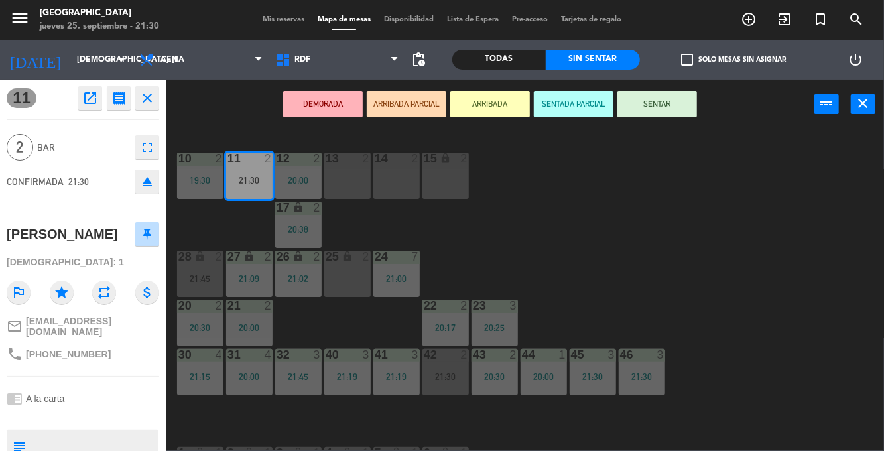
click at [686, 102] on button "SENTAR" at bounding box center [657, 104] width 80 height 27
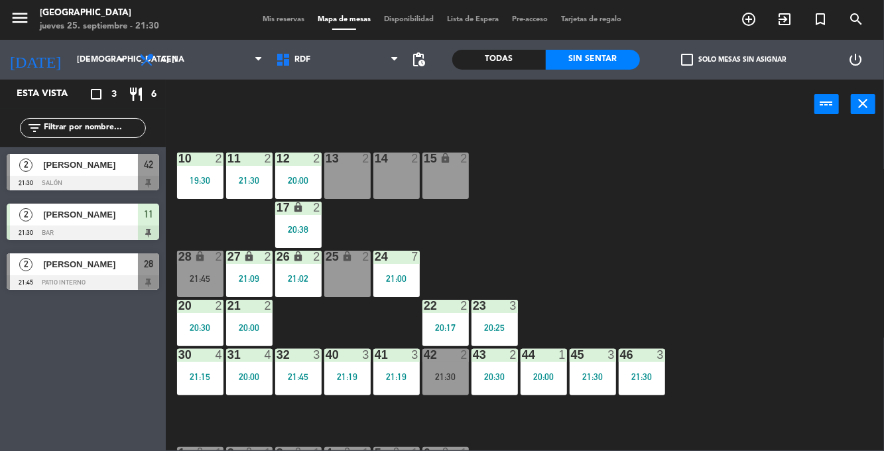
click at [451, 375] on div "21:30" at bounding box center [445, 376] width 46 height 9
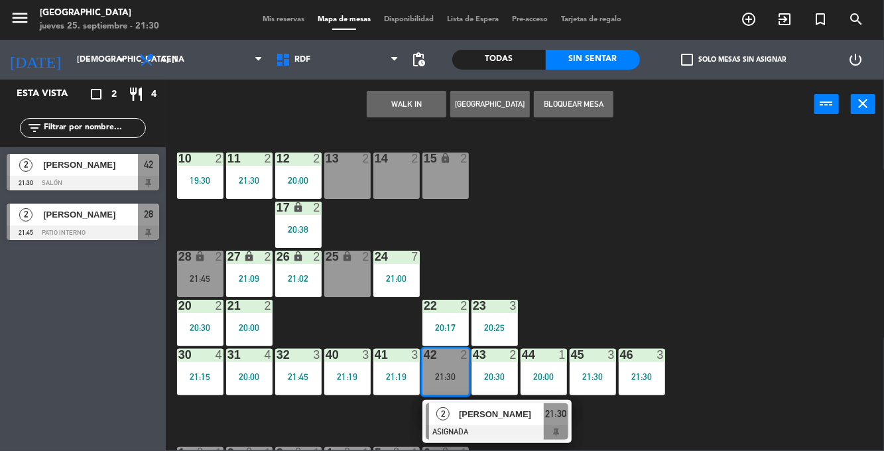
click at [481, 424] on div "[PERSON_NAME]" at bounding box center [500, 414] width 86 height 22
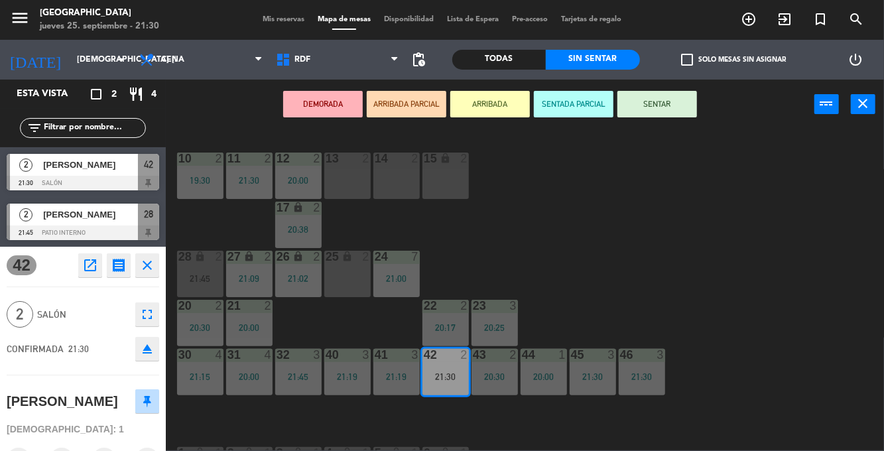
click at [691, 101] on button "SENTAR" at bounding box center [657, 104] width 80 height 27
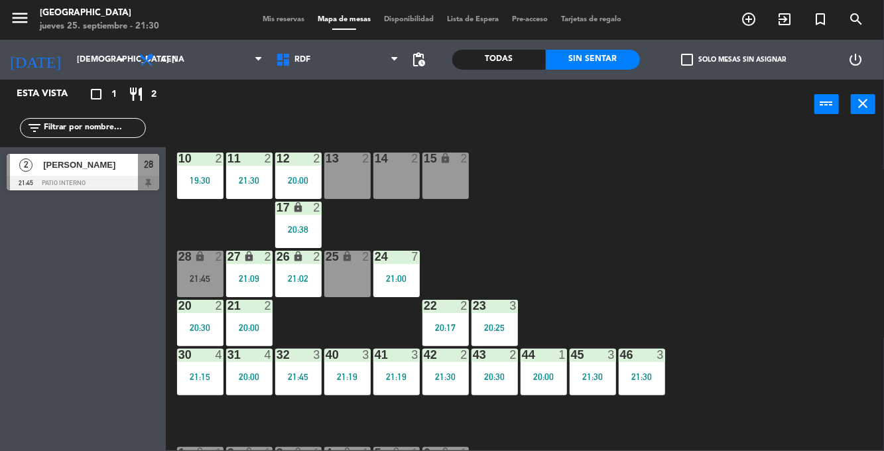
click at [205, 263] on div "lock" at bounding box center [200, 257] width 22 height 13
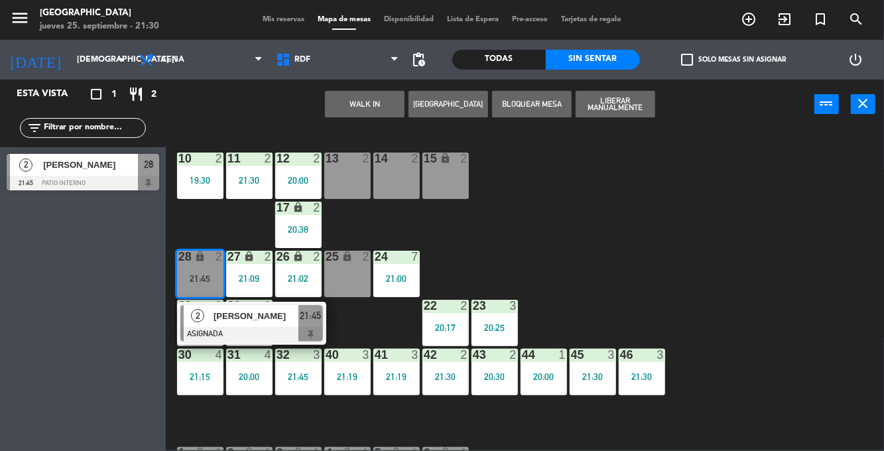
click at [350, 180] on div "13 2" at bounding box center [347, 175] width 46 height 46
click at [390, 178] on div "14 2" at bounding box center [396, 175] width 46 height 46
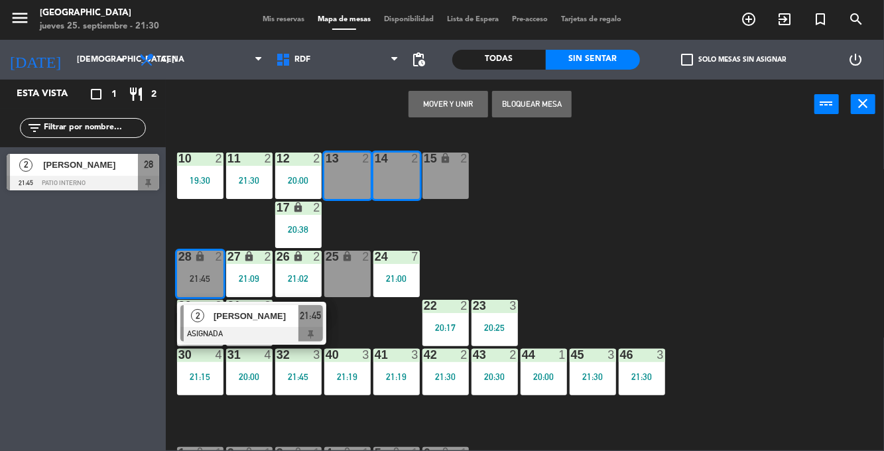
click at [459, 110] on button "Mover y Unir" at bounding box center [448, 104] width 80 height 27
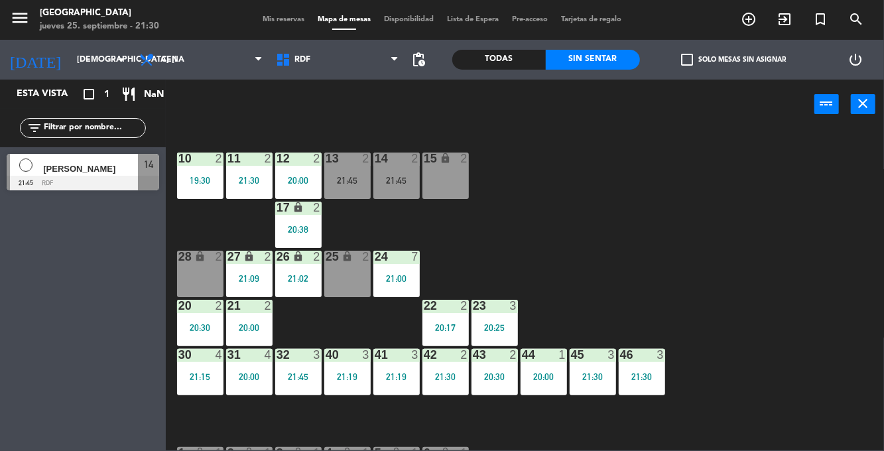
click at [198, 272] on div "28 lock 2" at bounding box center [200, 274] width 46 height 46
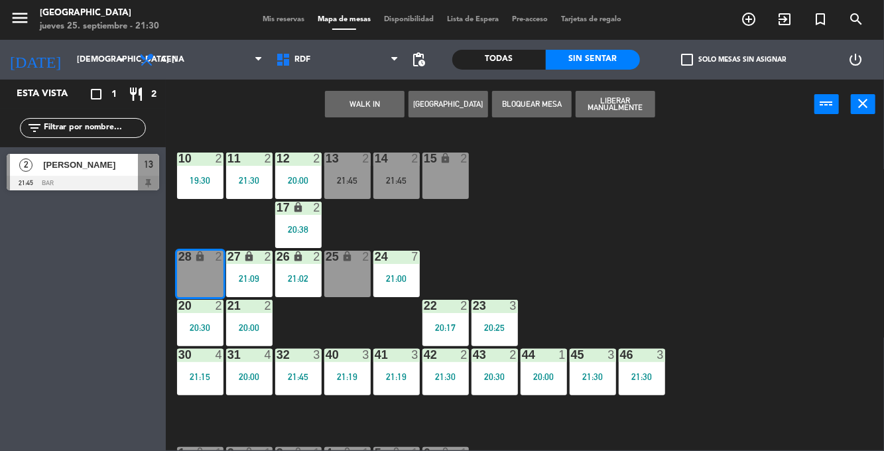
click at [373, 99] on button "WALK IN" at bounding box center [365, 104] width 80 height 27
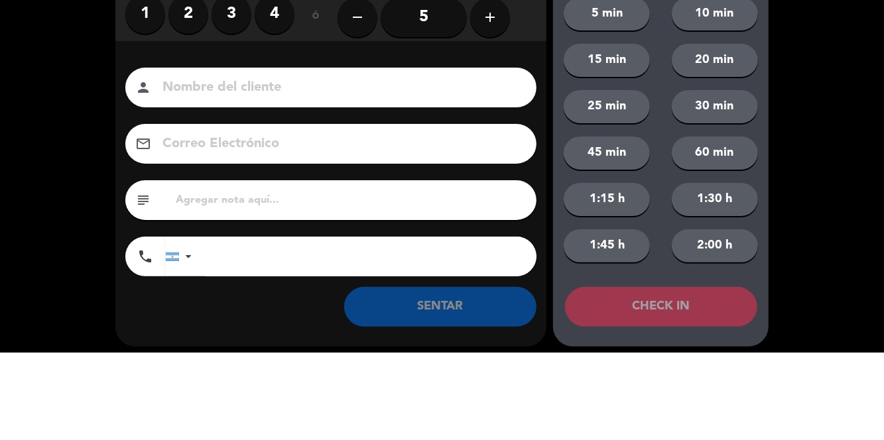
click at [200, 121] on div "1 2 3 4" at bounding box center [209, 102] width 169 height 40
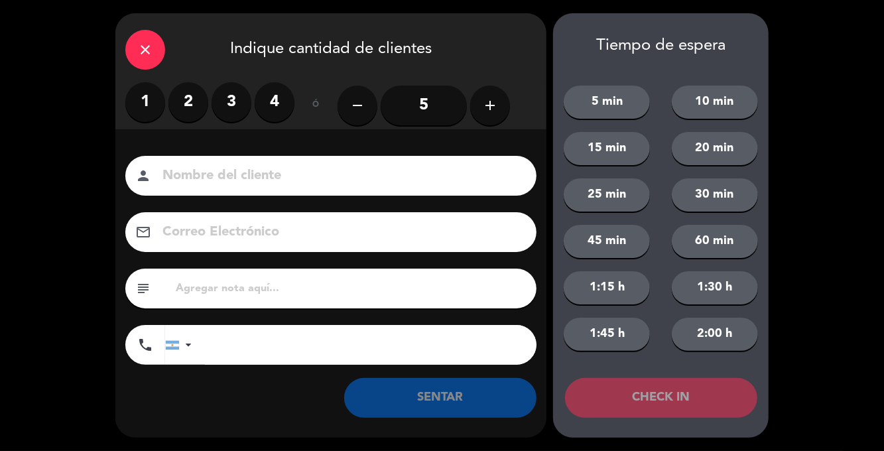
click at [202, 105] on label "2" at bounding box center [188, 102] width 40 height 40
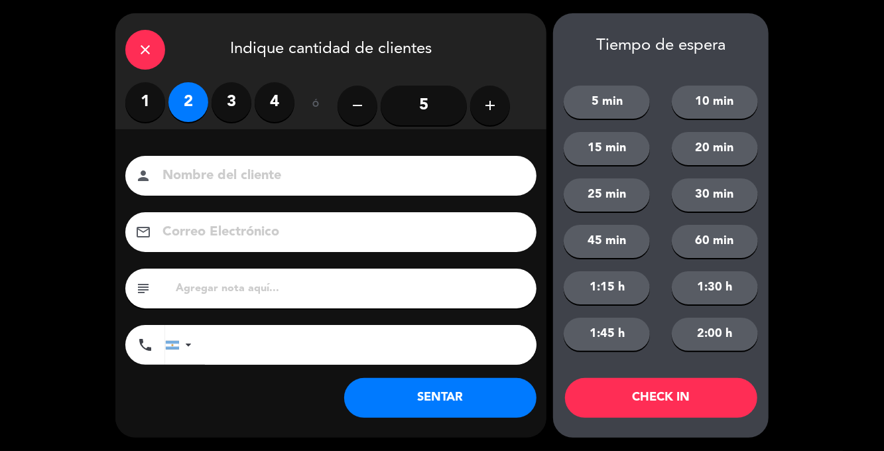
click at [447, 396] on button "SENTAR" at bounding box center [440, 398] width 192 height 40
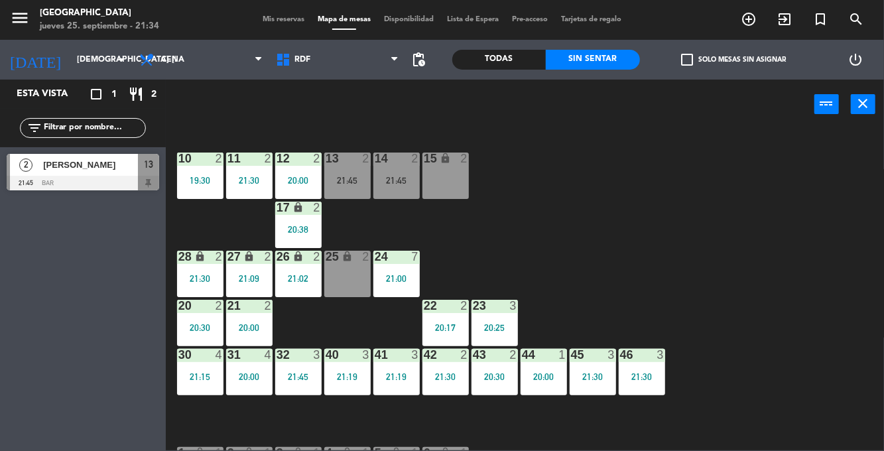
click at [355, 171] on div "13 2 21:45" at bounding box center [347, 175] width 46 height 46
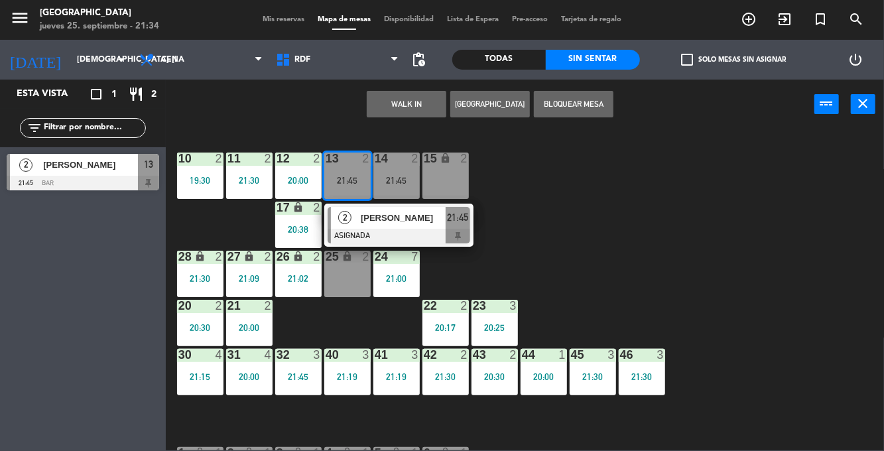
click at [441, 235] on div at bounding box center [398, 236] width 143 height 15
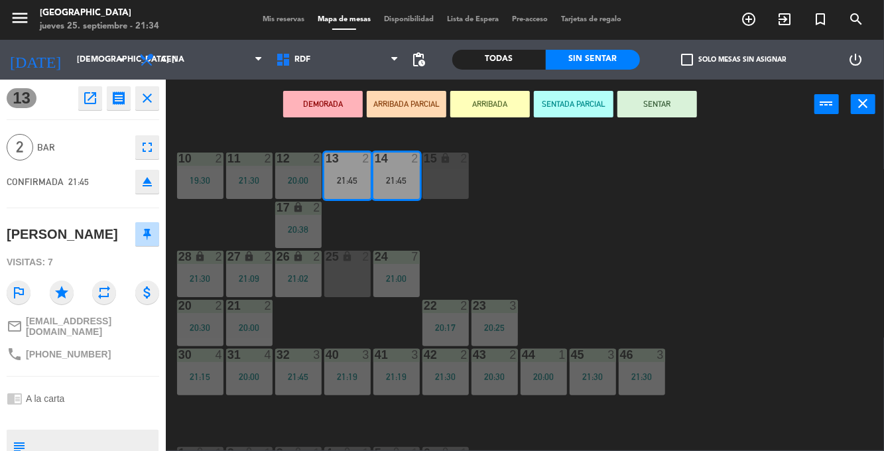
click at [552, 375] on div "20:00" at bounding box center [543, 376] width 46 height 9
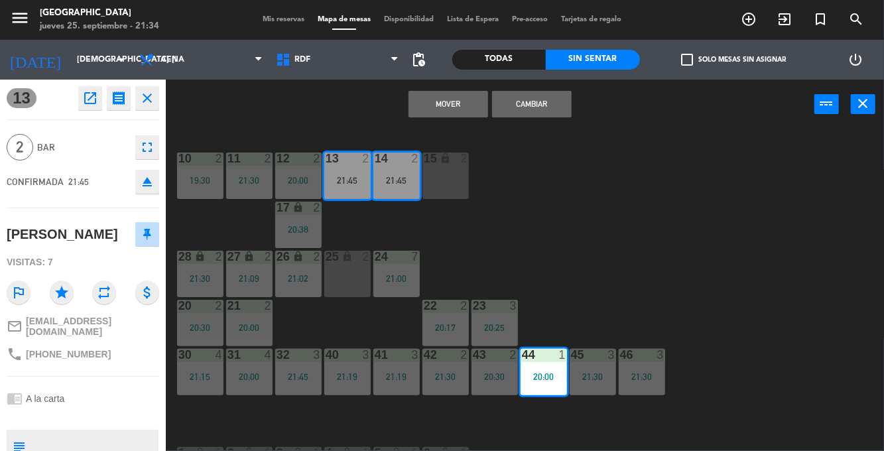
click at [457, 111] on button "Mover" at bounding box center [448, 104] width 80 height 27
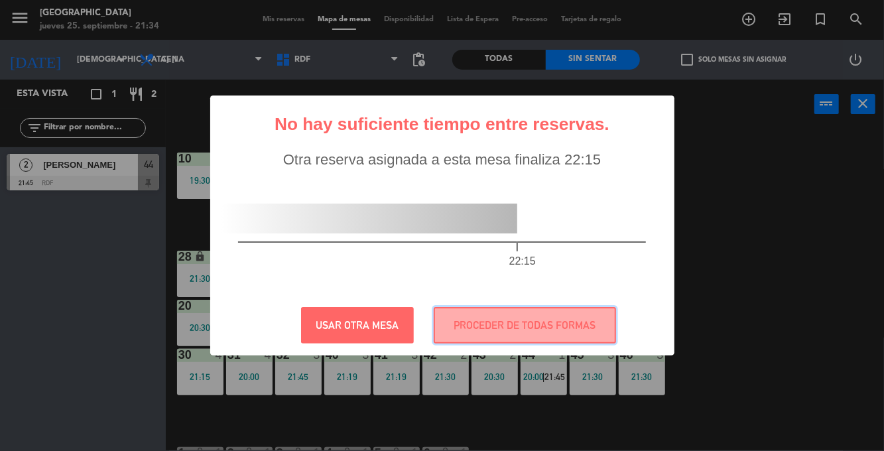
click at [593, 327] on button "PROCEDER DE TODAS FORMAS" at bounding box center [525, 325] width 182 height 36
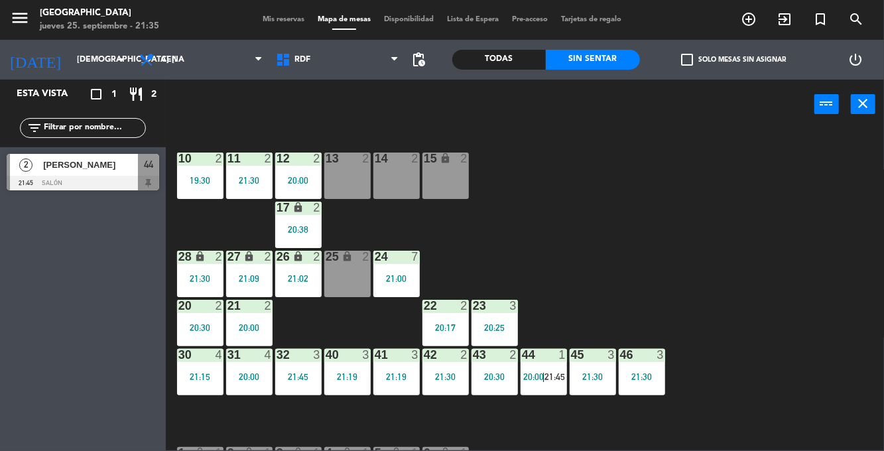
click at [198, 331] on div "20:30" at bounding box center [200, 327] width 46 height 9
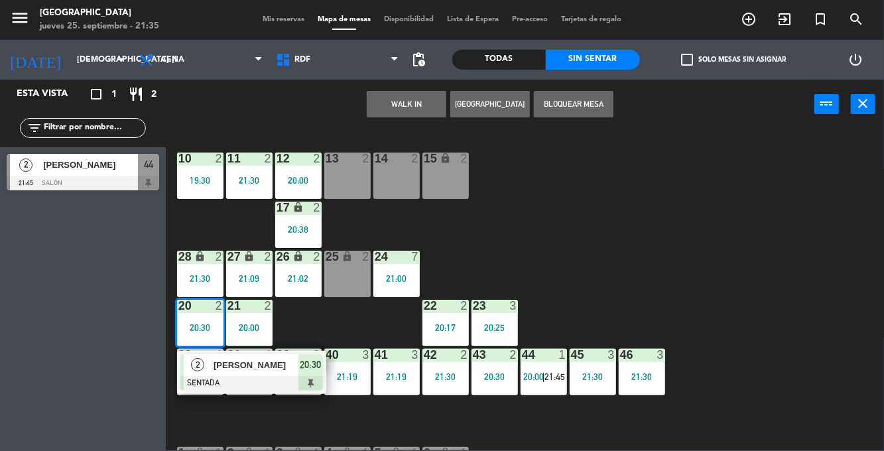
click at [261, 381] on div at bounding box center [251, 383] width 143 height 15
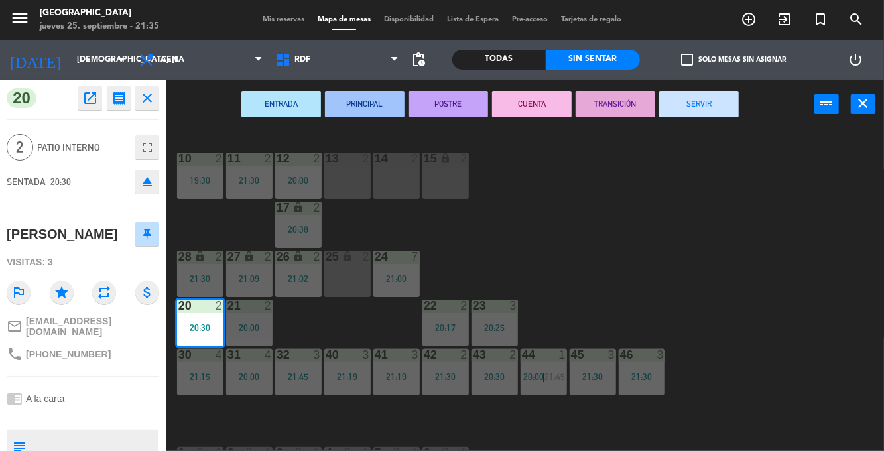
click at [683, 109] on button "SERVIR" at bounding box center [699, 104] width 80 height 27
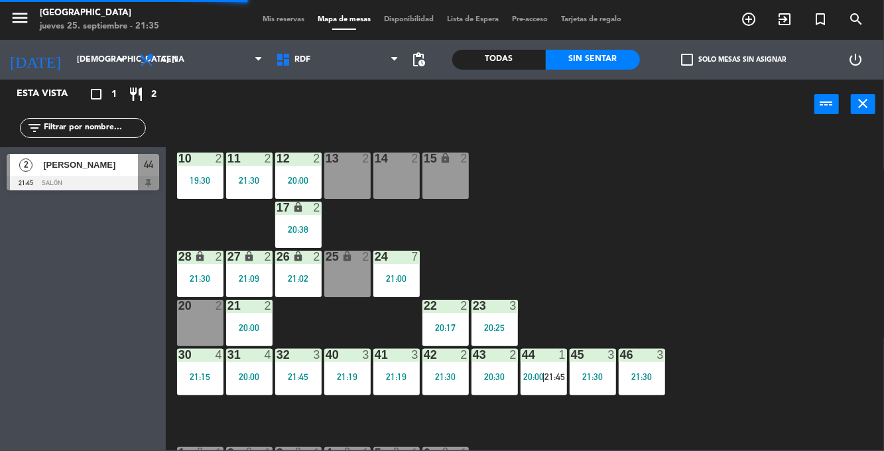
click at [549, 380] on span "21:45" at bounding box center [555, 376] width 21 height 11
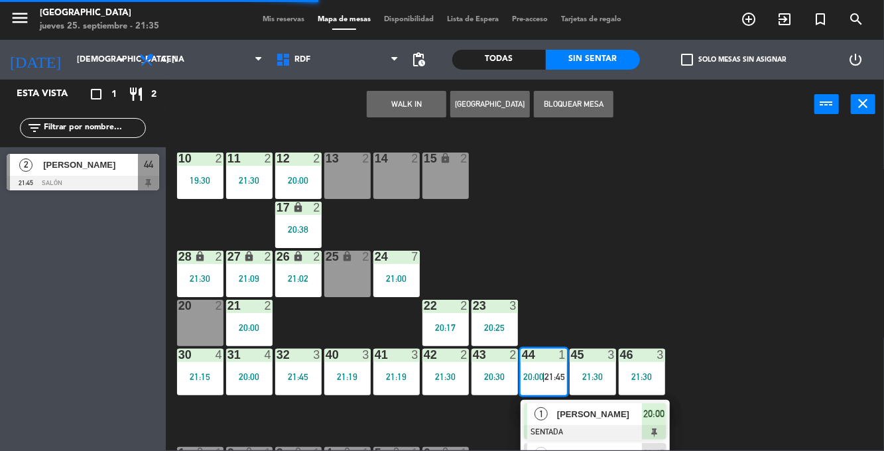
click at [563, 435] on div at bounding box center [595, 432] width 143 height 15
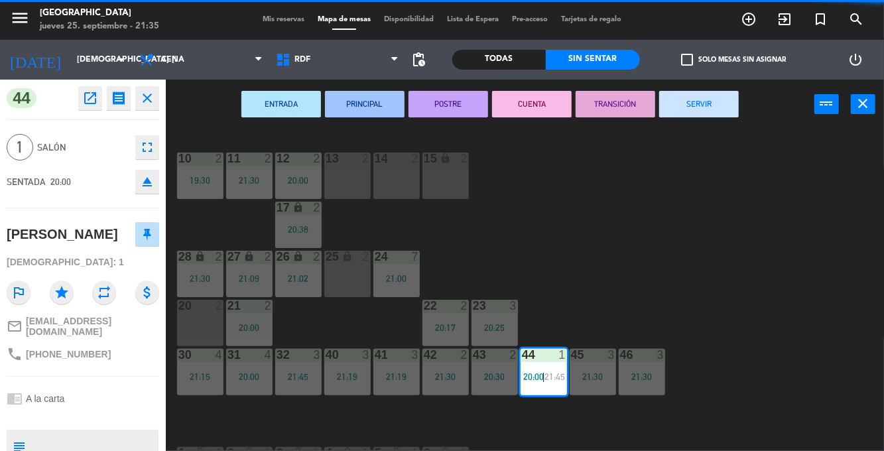
click at [729, 277] on div "10 2 19:30 11 2 21:30 12 2 20:00 13 2 14 2 15 lock 2 17 lock 2 20:38 24 7 21:00…" at bounding box center [528, 290] width 709 height 322
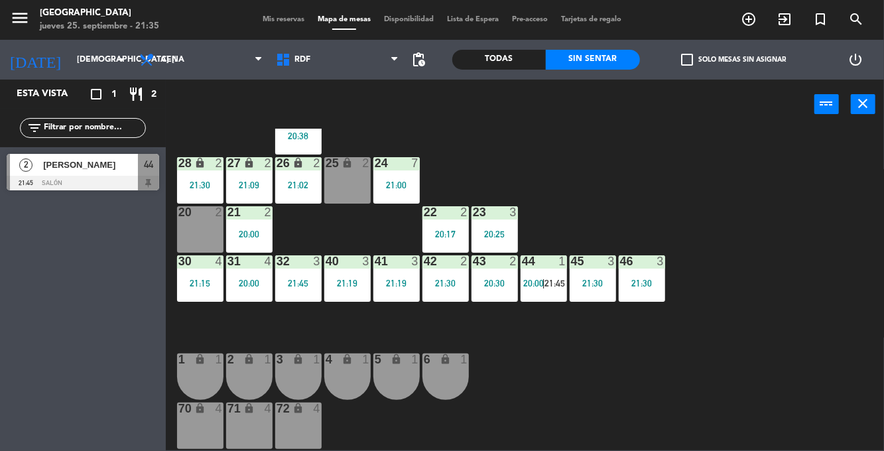
scroll to position [99, 0]
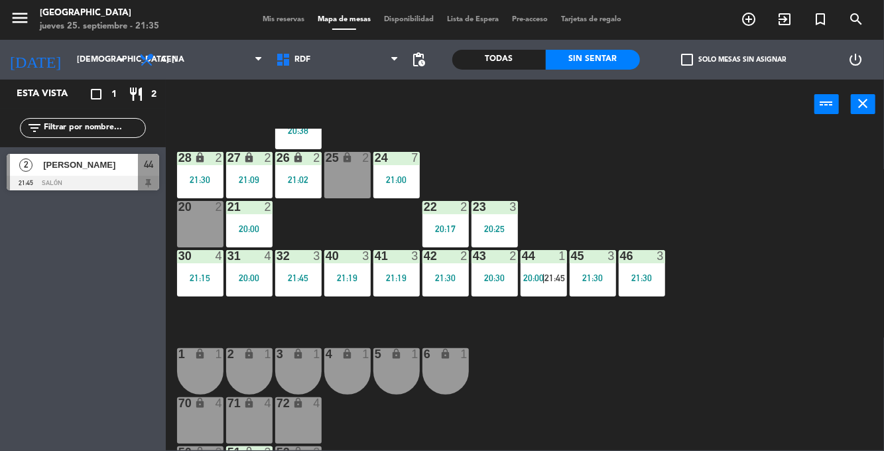
click at [540, 269] on div "44 1 20:00 | 21:45" at bounding box center [543, 273] width 46 height 46
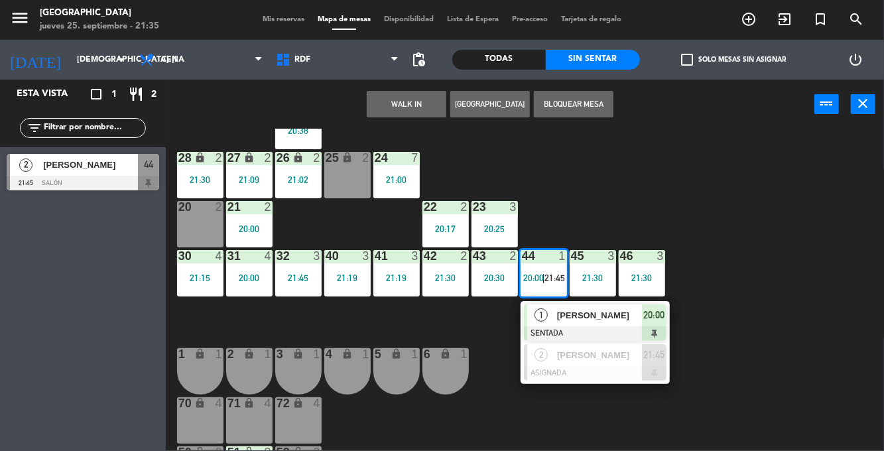
click at [590, 370] on div at bounding box center [595, 373] width 143 height 15
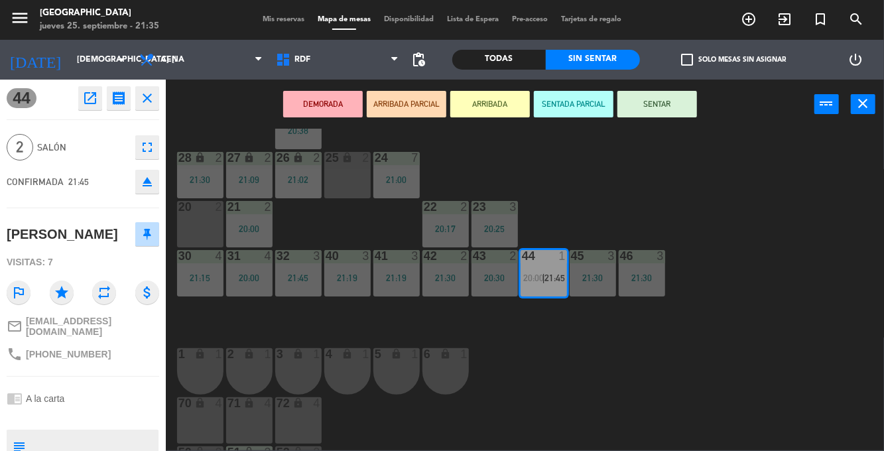
click at [204, 221] on div "20 2" at bounding box center [200, 224] width 46 height 46
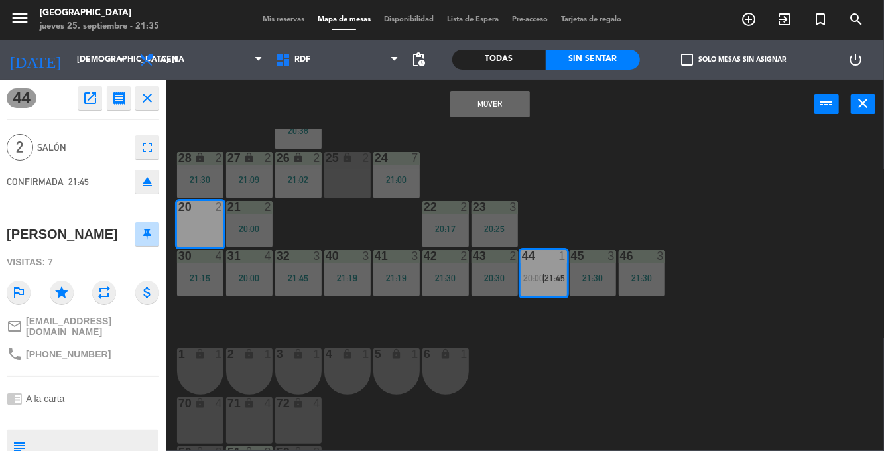
click at [477, 114] on button "Mover" at bounding box center [490, 104] width 80 height 27
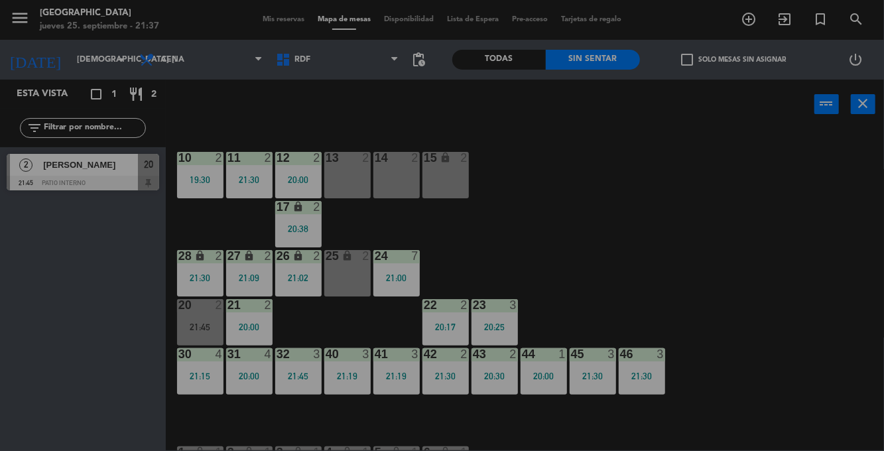
scroll to position [0, 0]
